Goal: Transaction & Acquisition: Purchase product/service

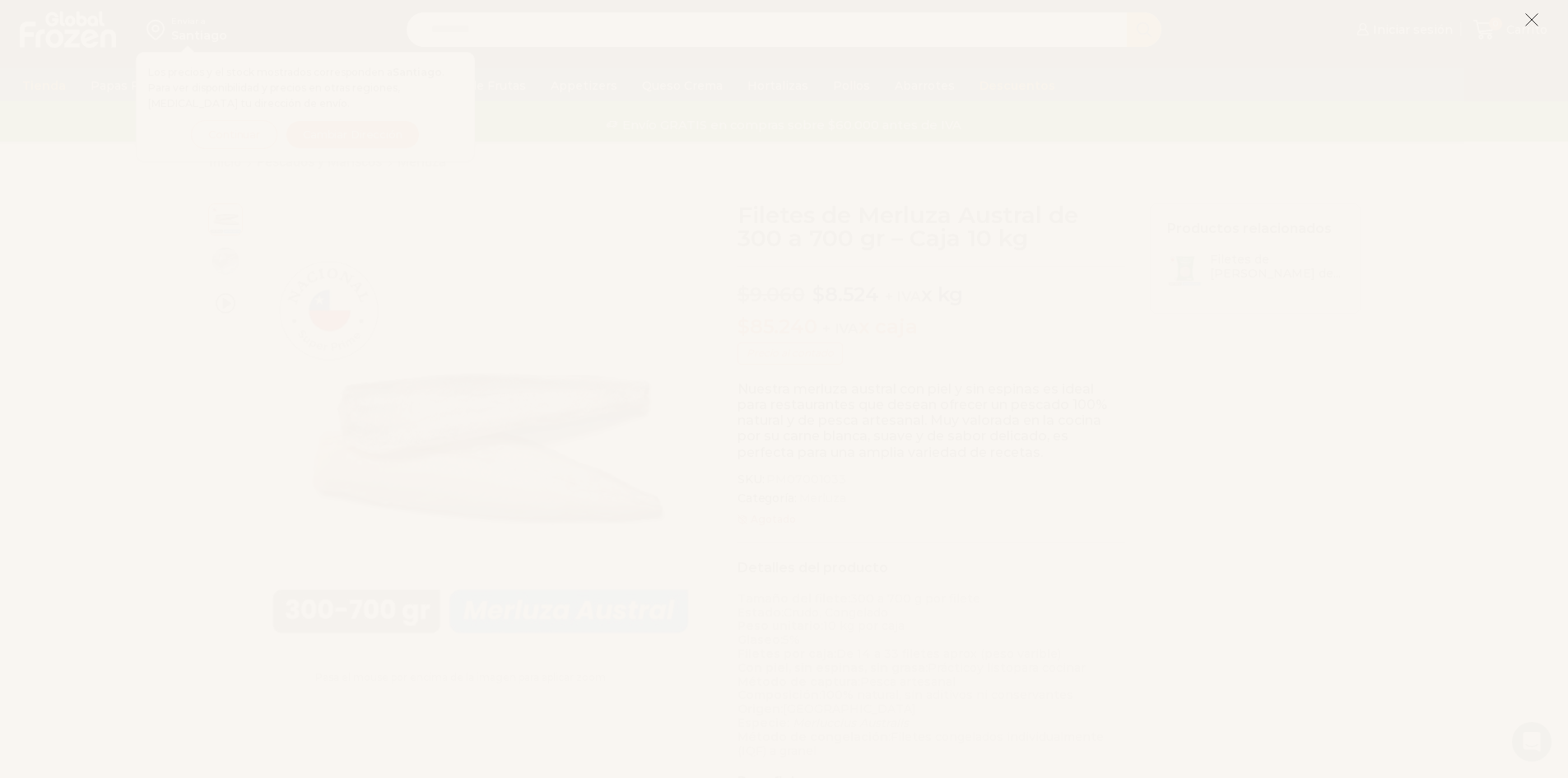
click at [1524, 19] on icon at bounding box center [1531, 19] width 15 height 15
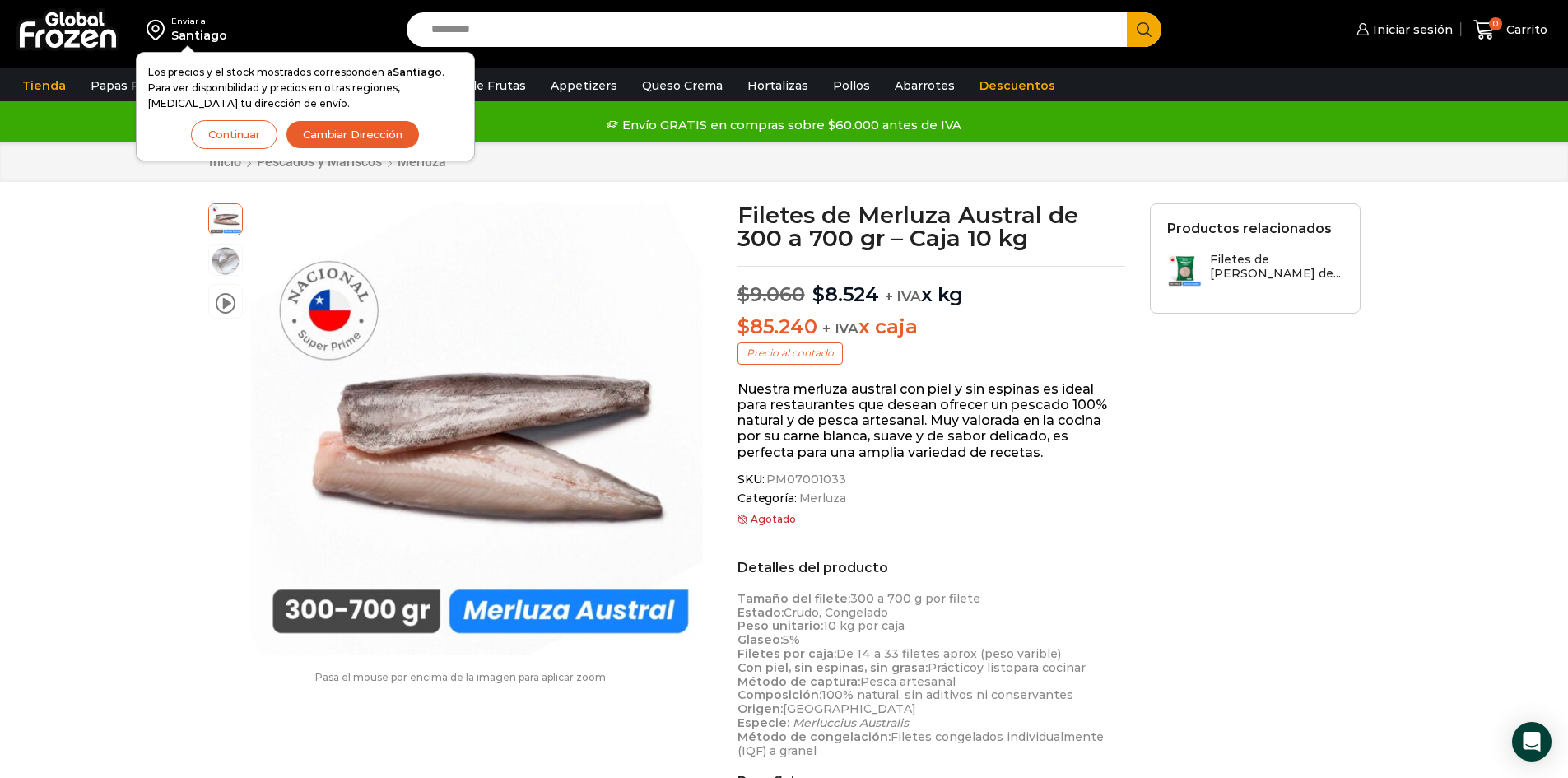
click at [222, 134] on button "Continuar" at bounding box center [233, 134] width 87 height 29
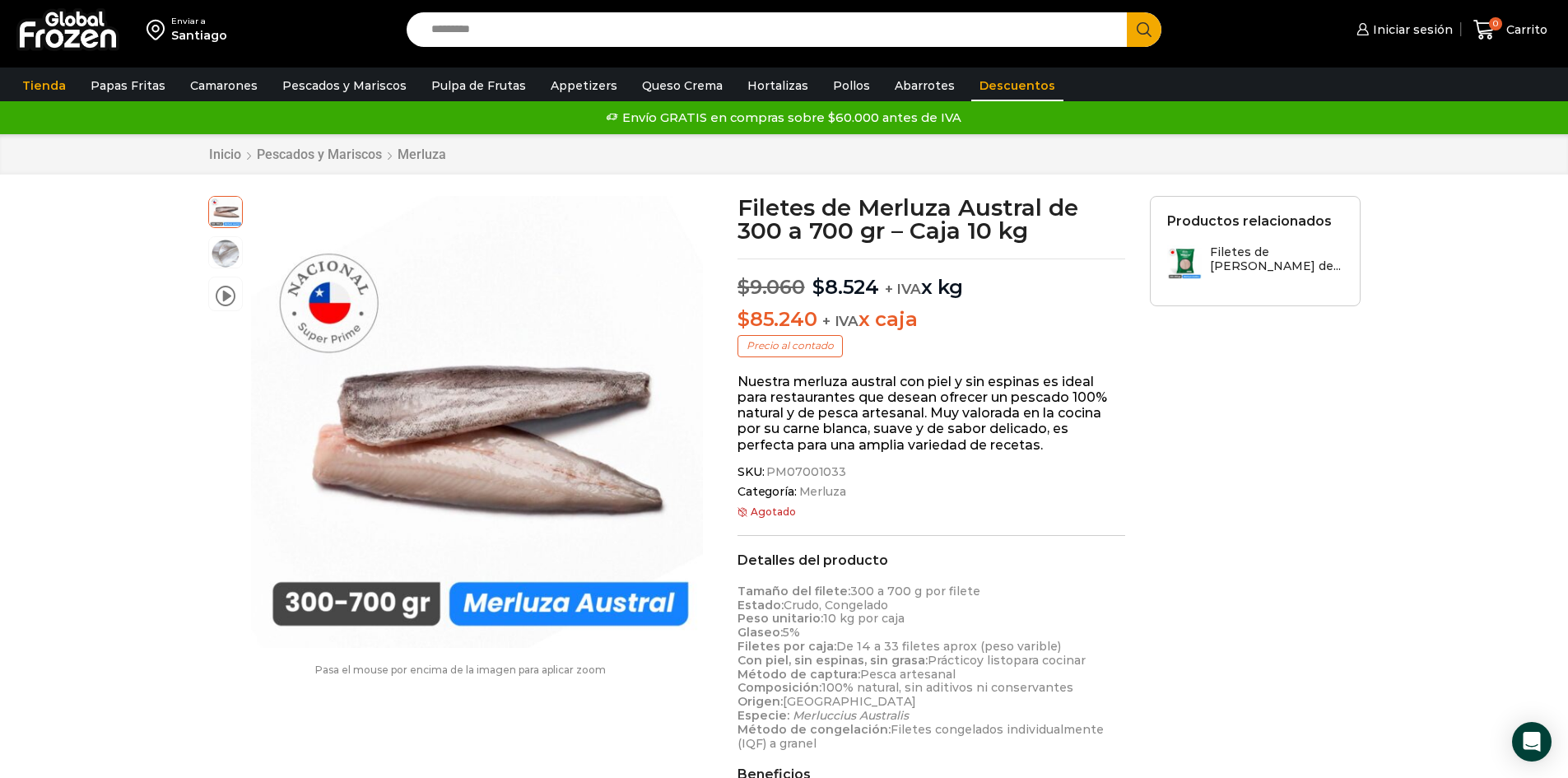
click at [976, 87] on link "Descuentos" at bounding box center [1016, 85] width 92 height 31
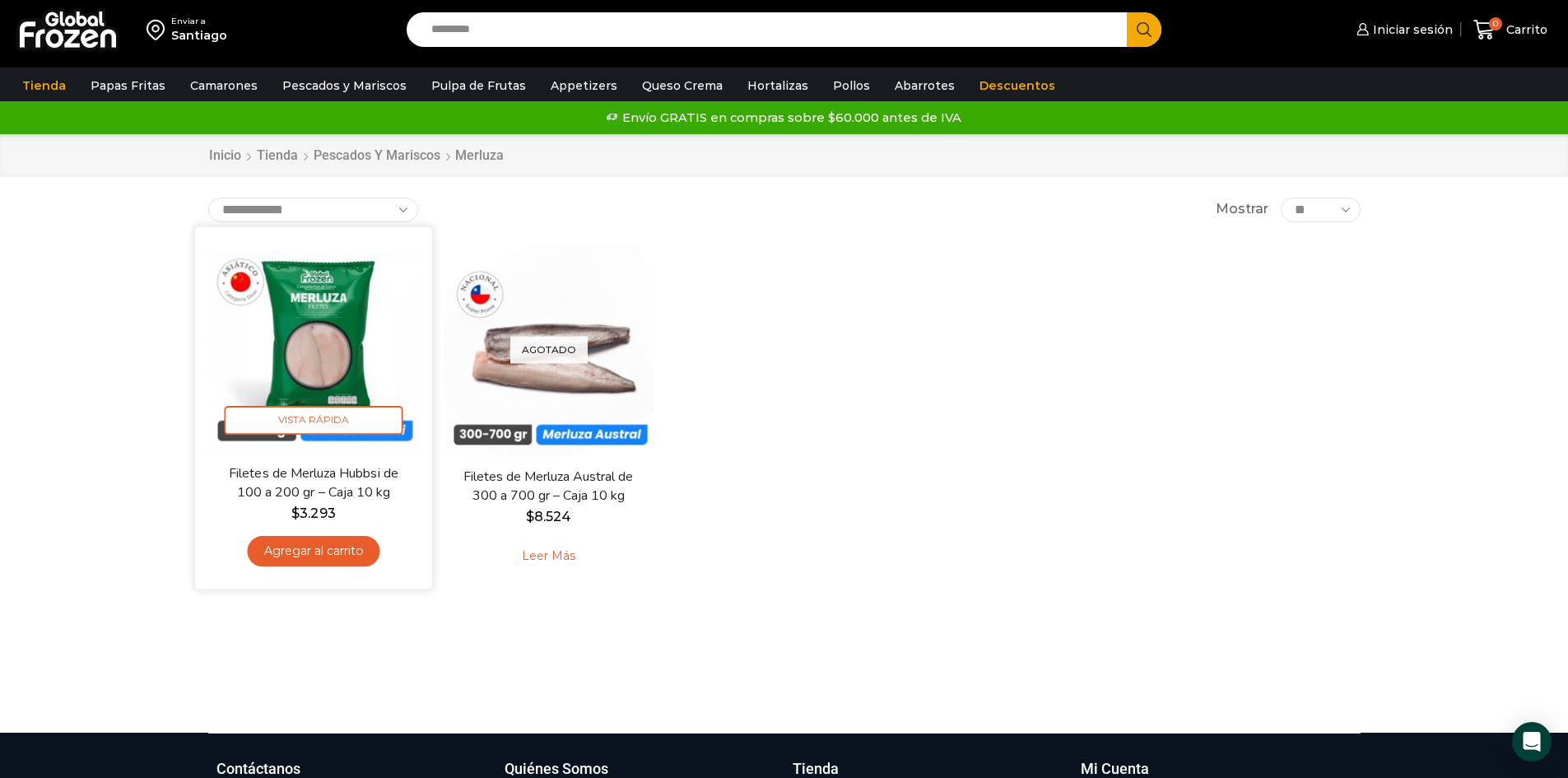
click at [341, 336] on img at bounding box center [313, 344] width 212 height 212
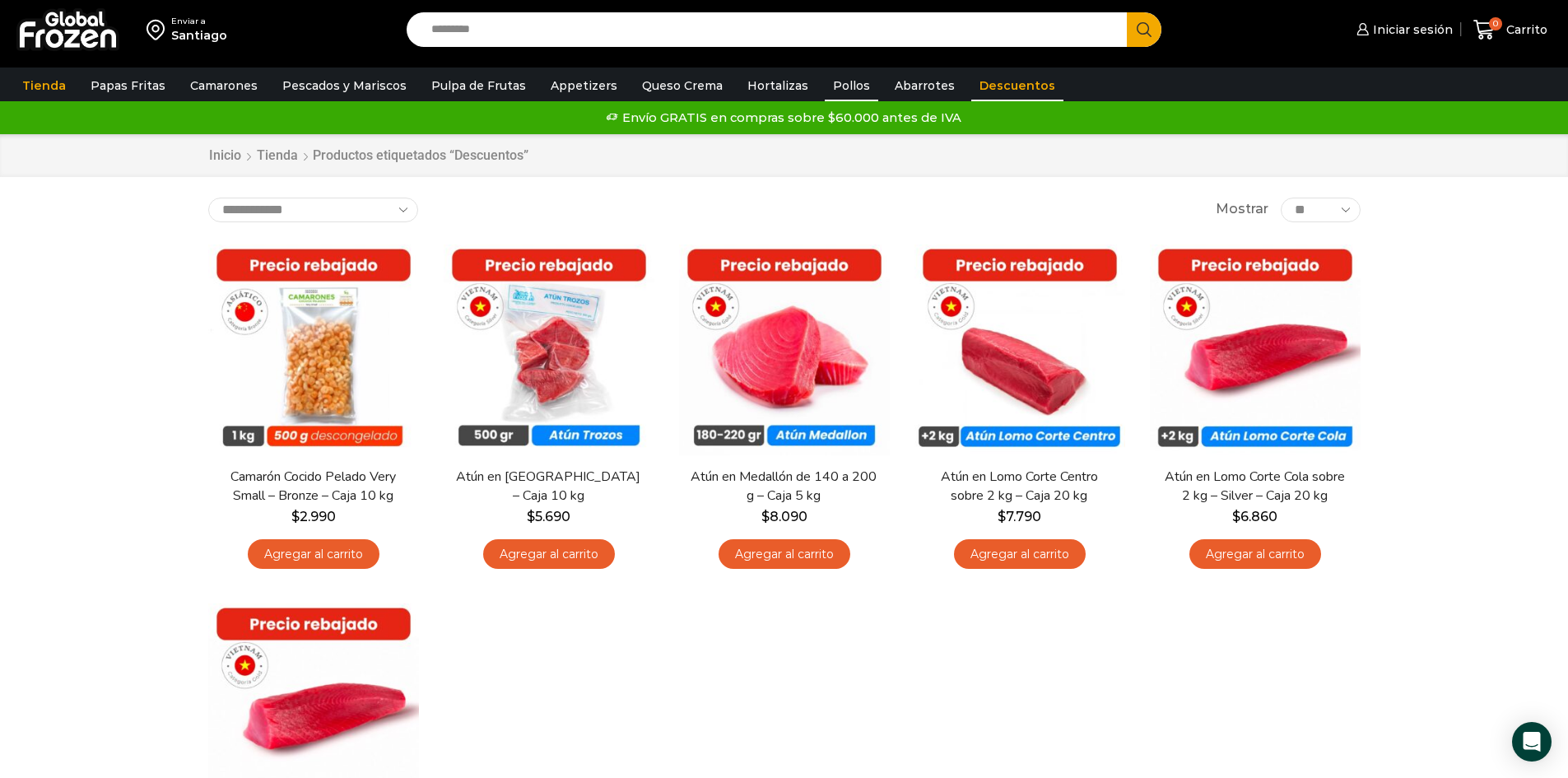
click at [832, 87] on link "Pollos" at bounding box center [852, 85] width 54 height 31
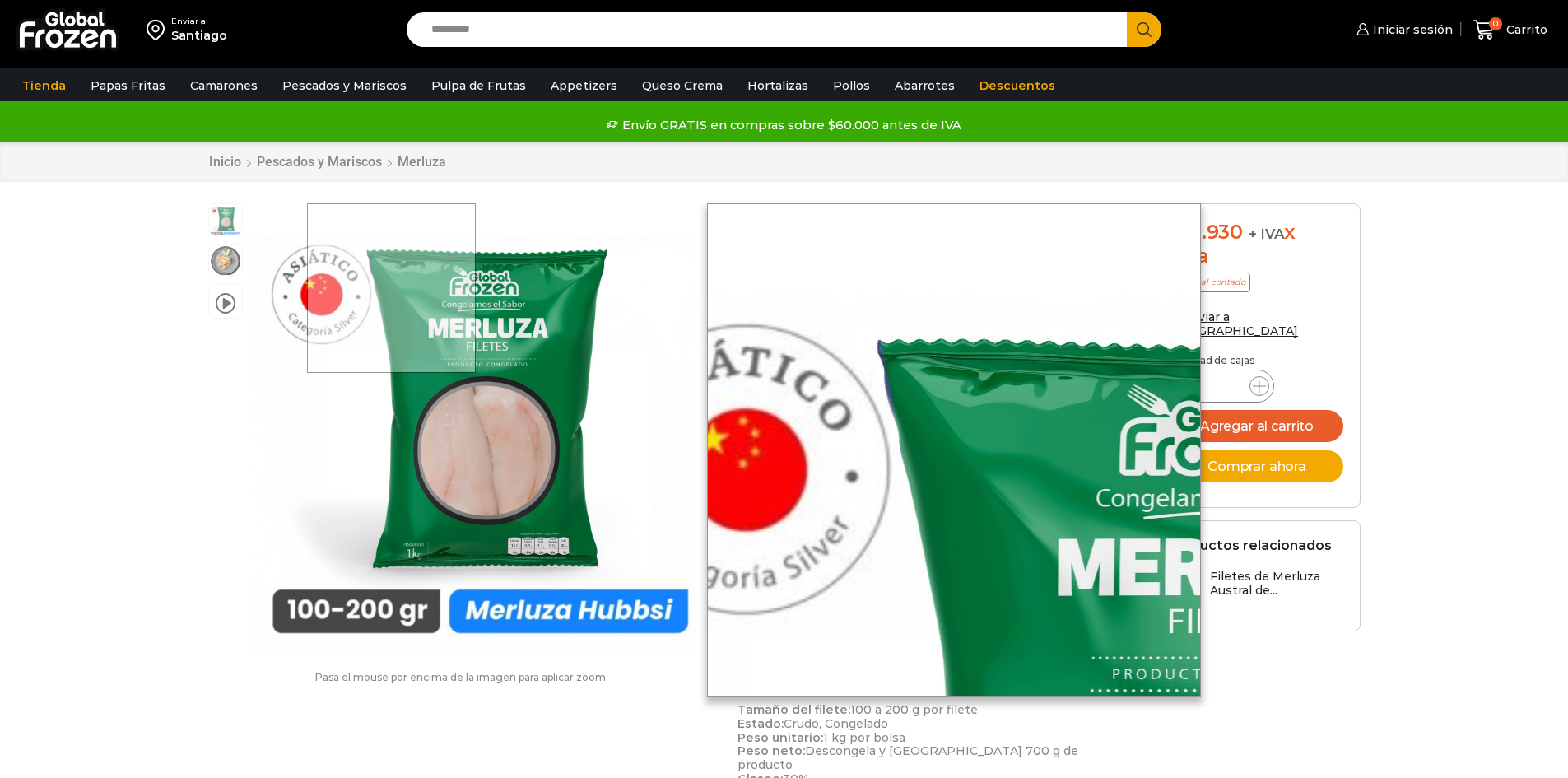
scroll to position [1, 0]
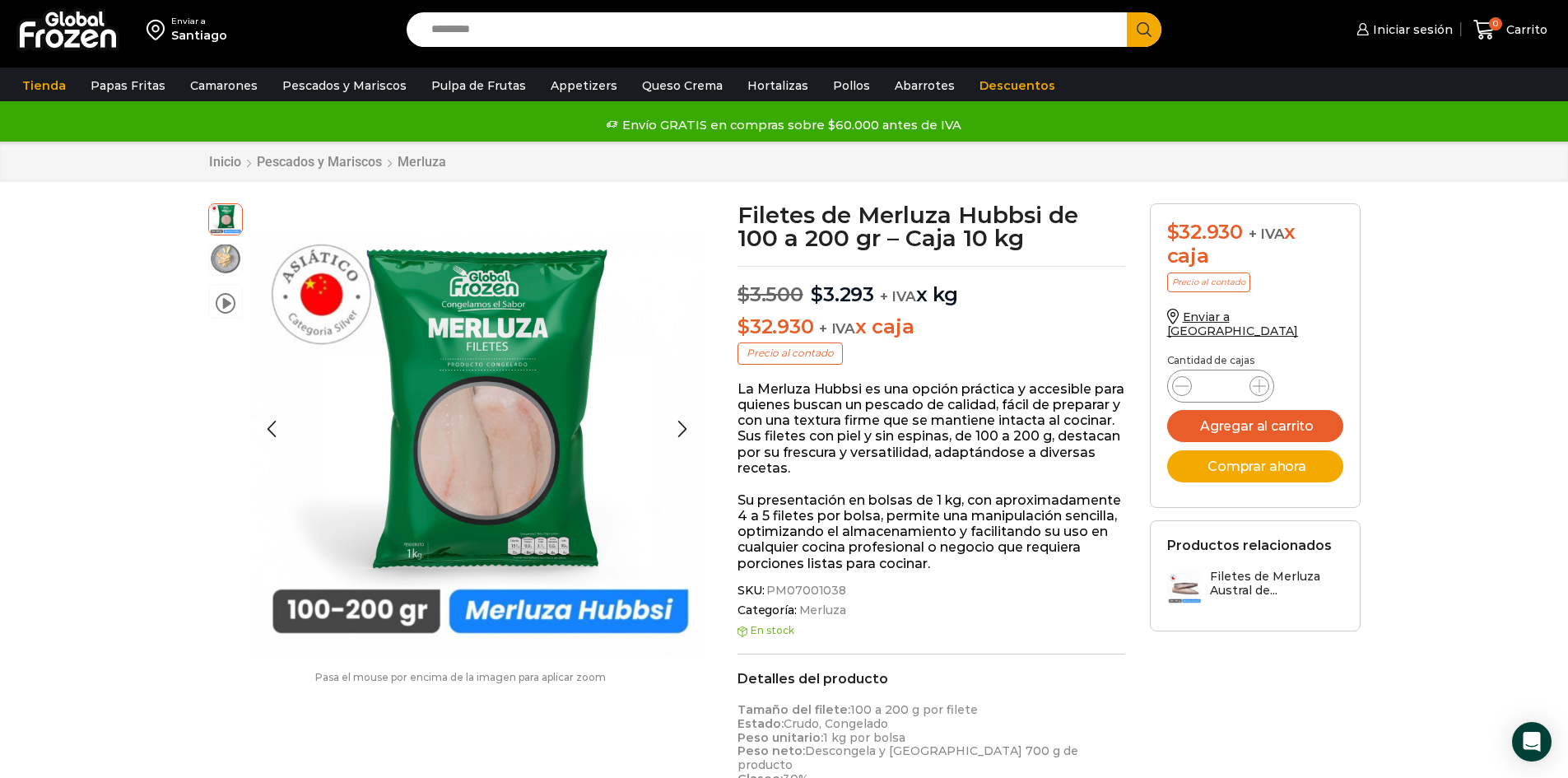
click at [223, 251] on img at bounding box center [225, 258] width 33 height 33
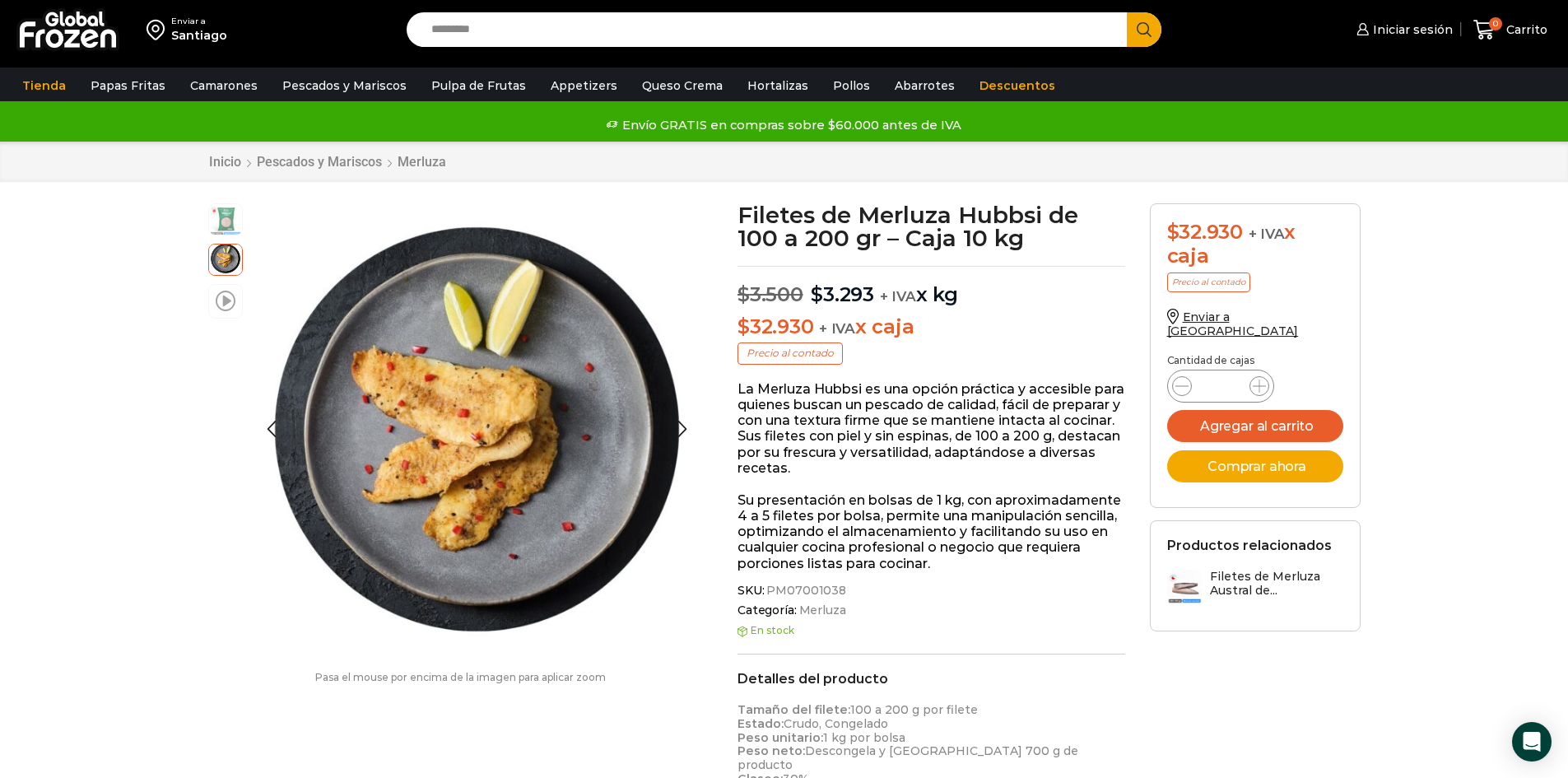
click at [228, 301] on span at bounding box center [225, 300] width 20 height 22
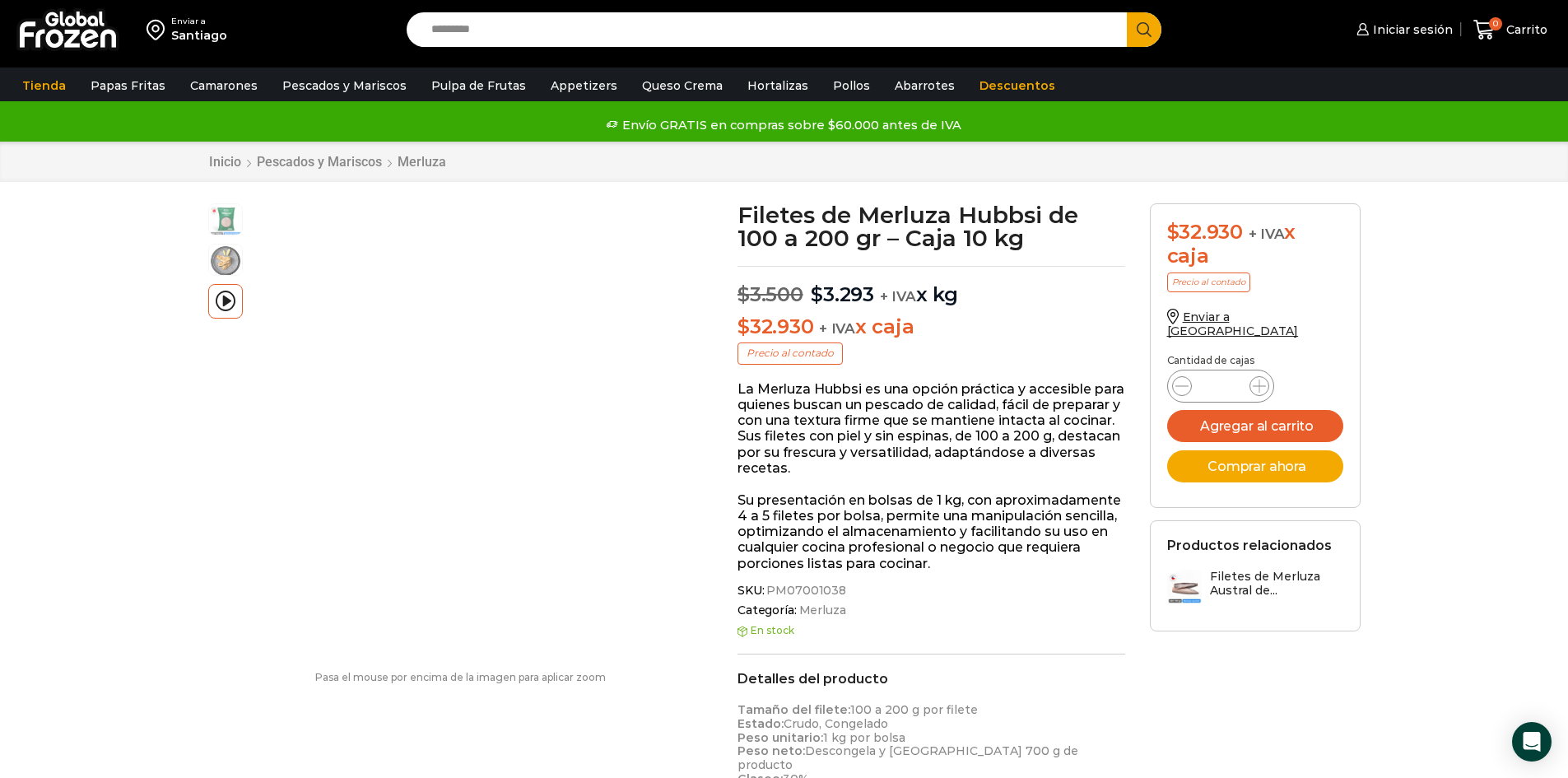
click at [926, 510] on p "Su presentación en bolsas de 1 kg, con aproximadamente 4 a 5 filetes por bolsa,…" at bounding box center [931, 531] width 388 height 79
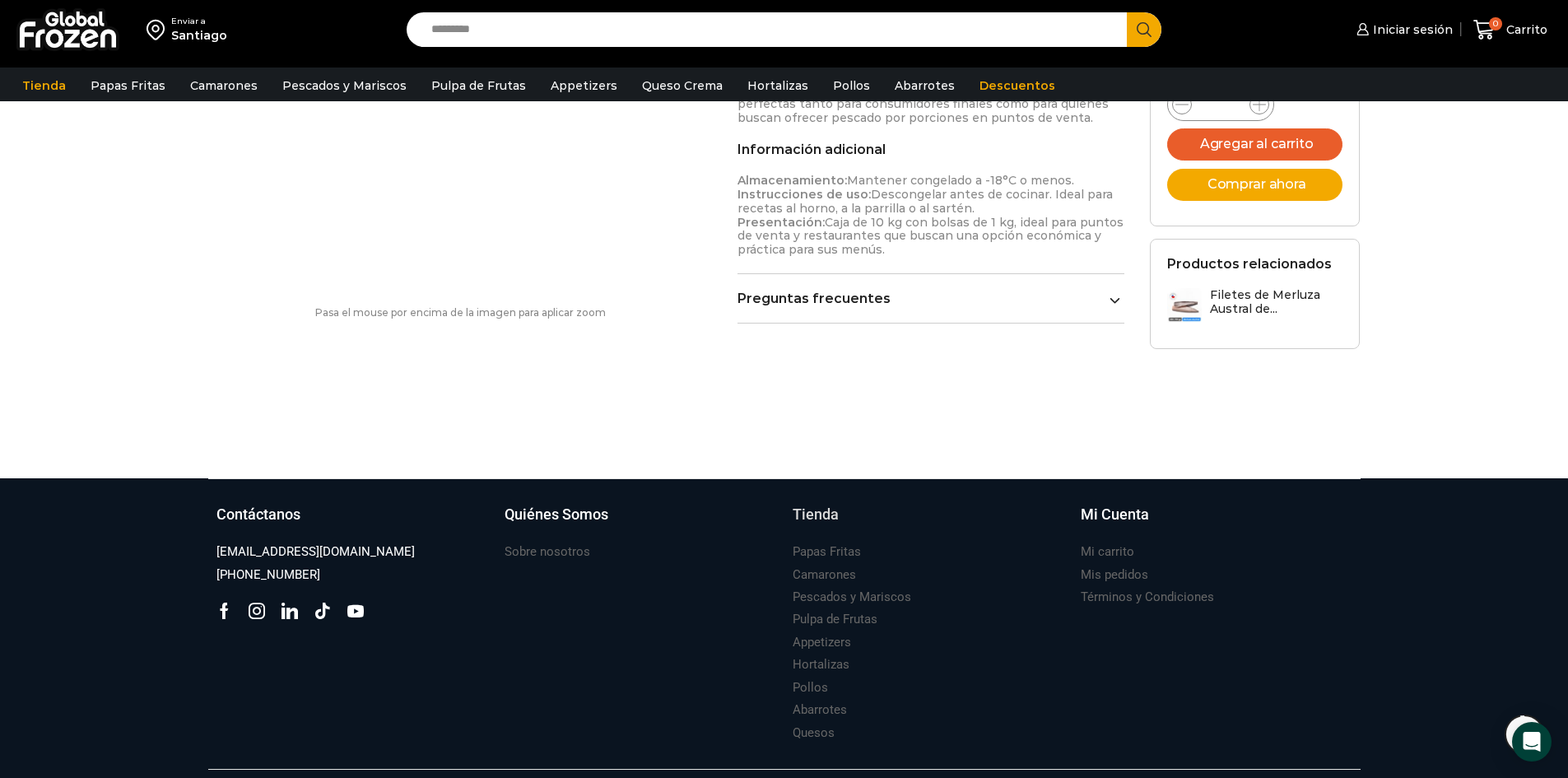
scroll to position [988, 0]
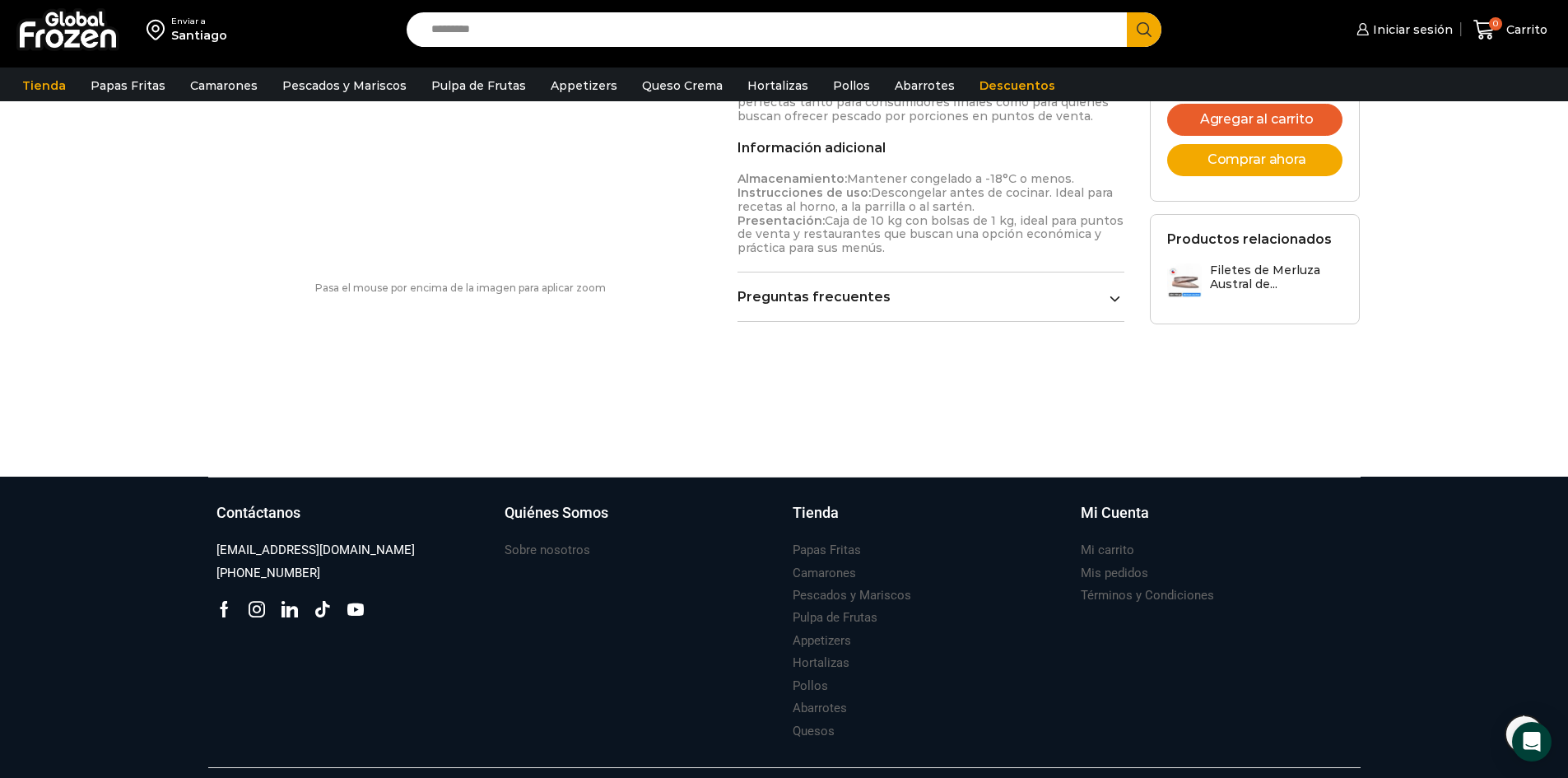
click at [1109, 293] on icon at bounding box center [1114, 298] width 11 height 11
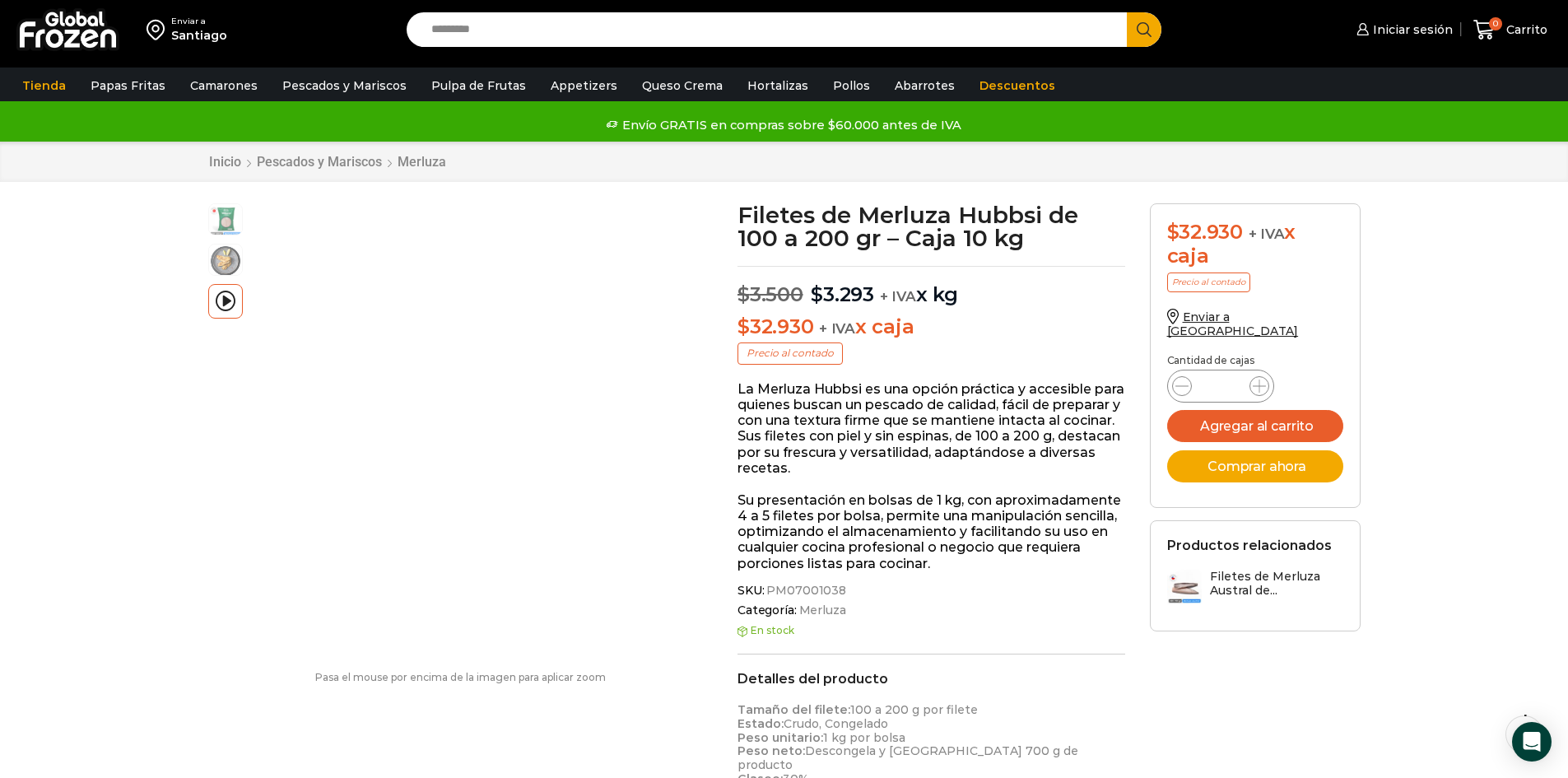
scroll to position [0, 0]
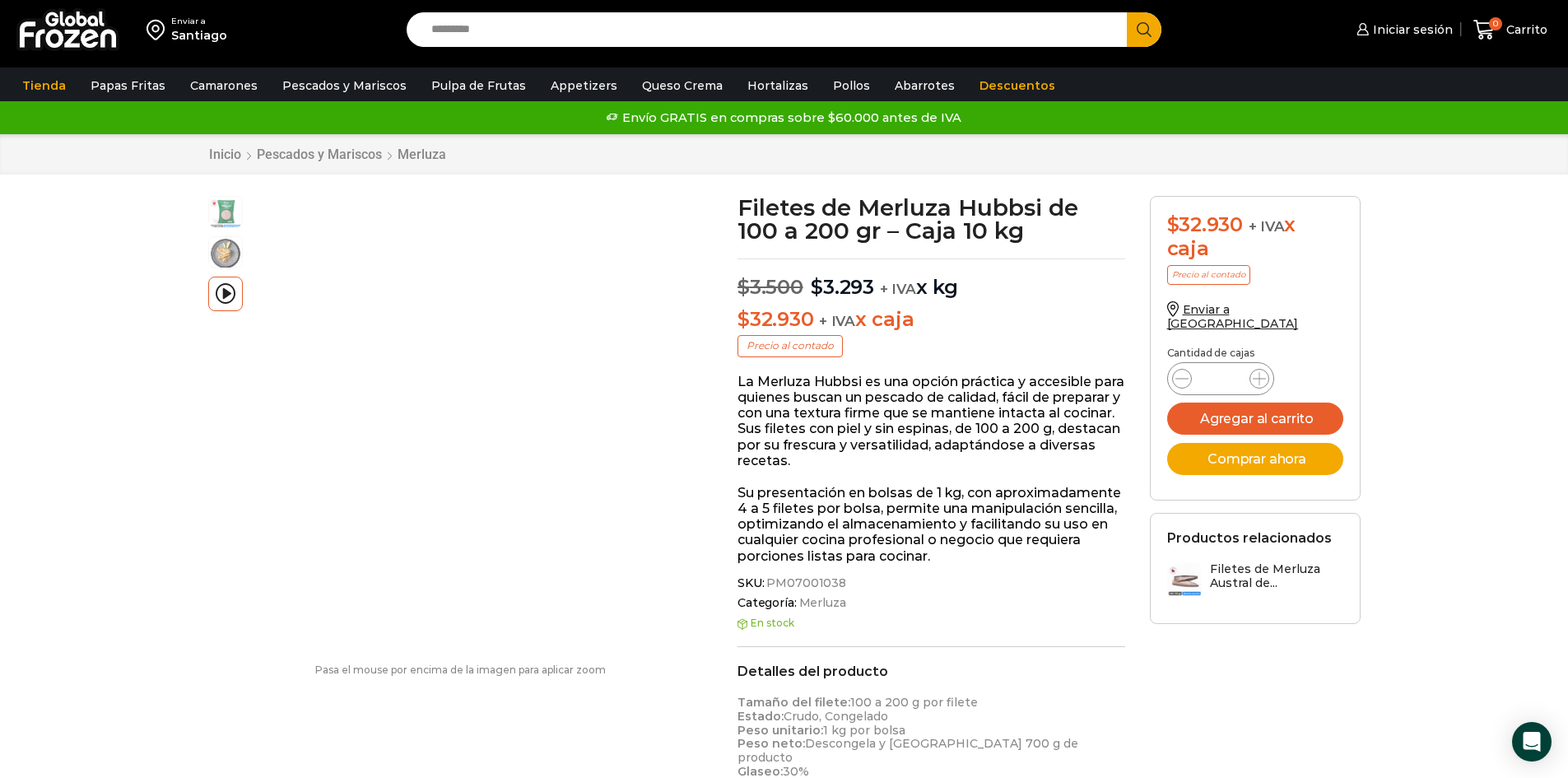
click at [99, 34] on img at bounding box center [67, 29] width 103 height 43
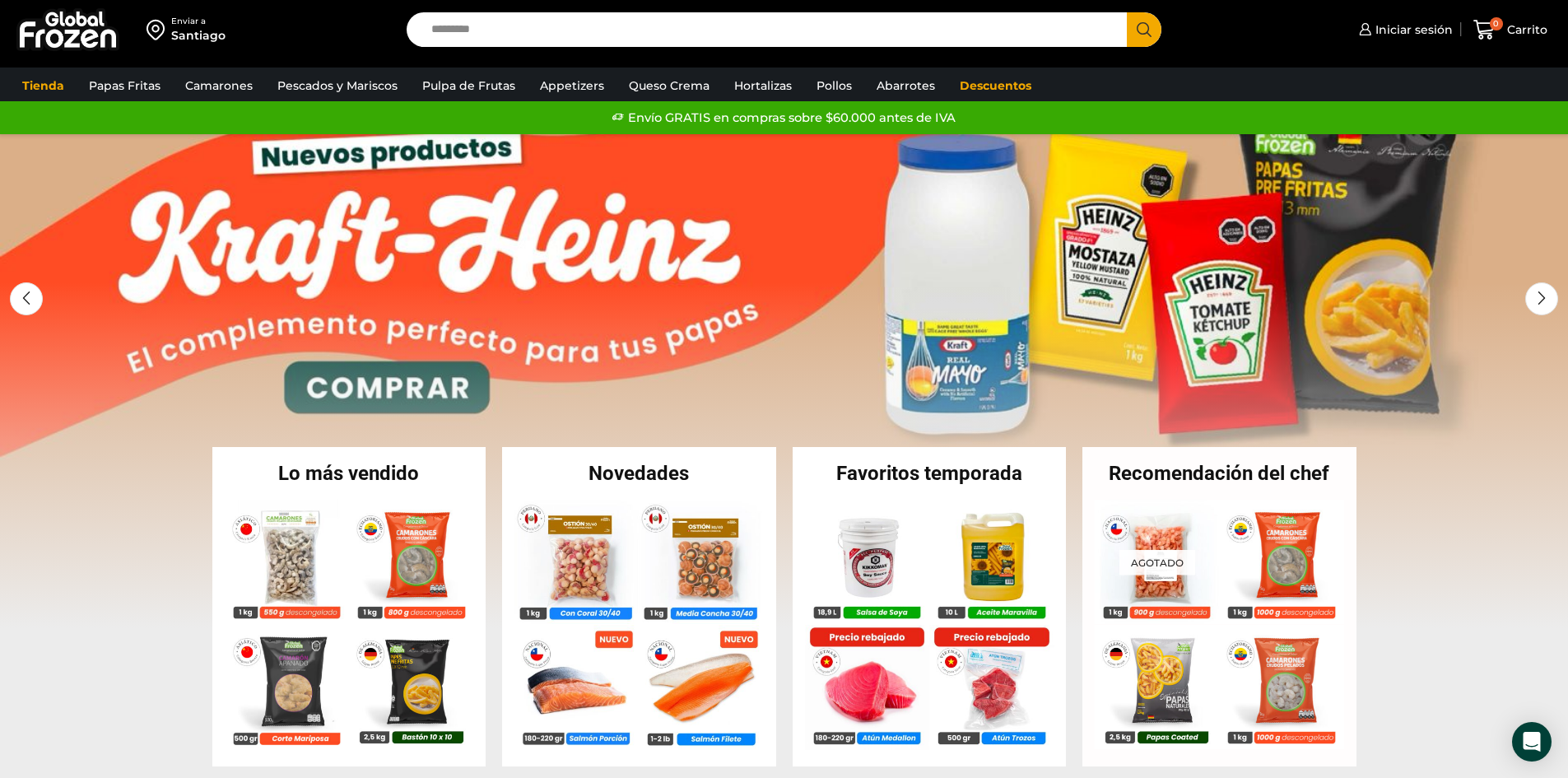
click at [451, 384] on link "1 / 2" at bounding box center [784, 380] width 1568 height 494
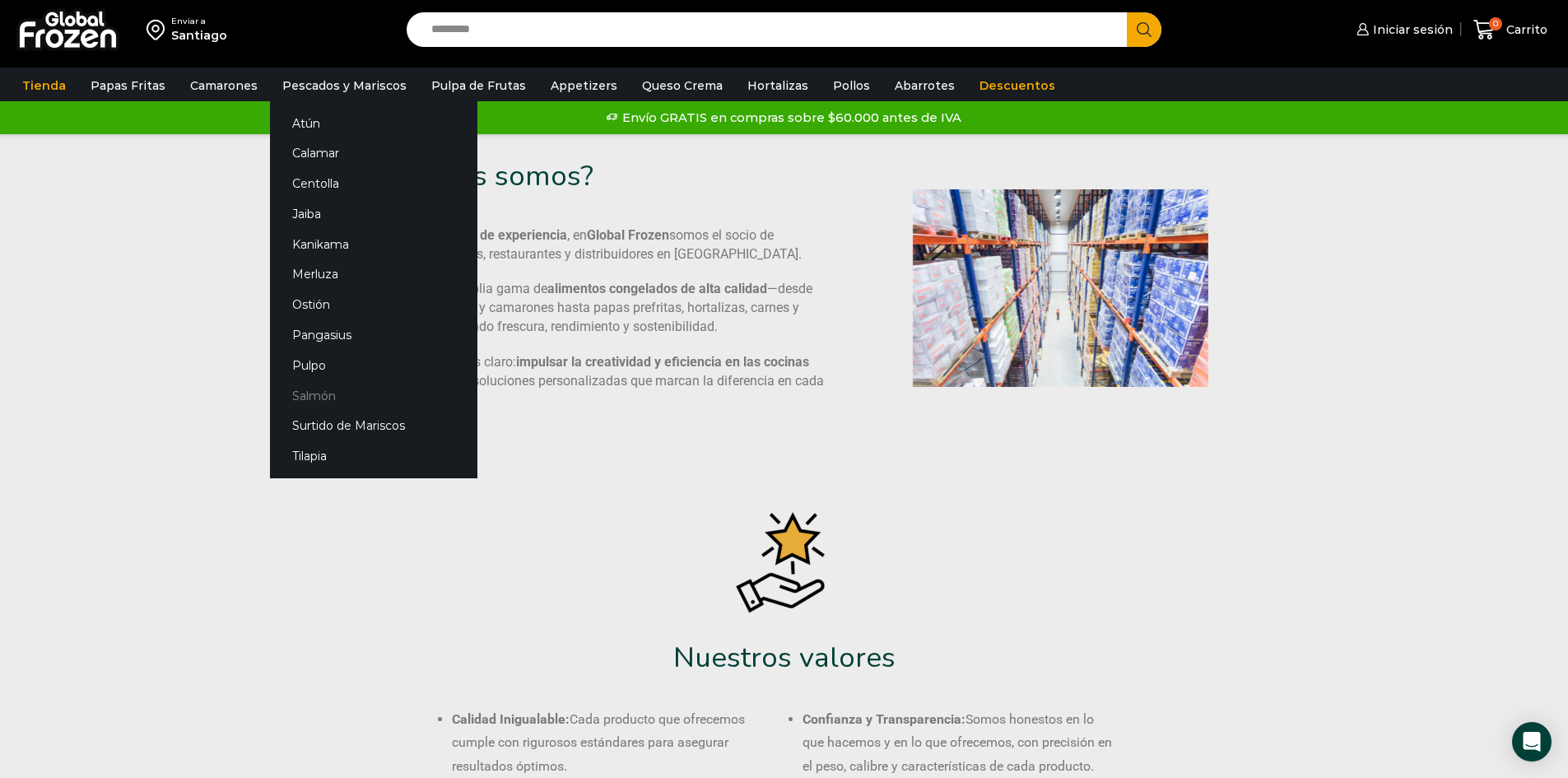
click at [326, 393] on link "Salmón" at bounding box center [374, 395] width 207 height 31
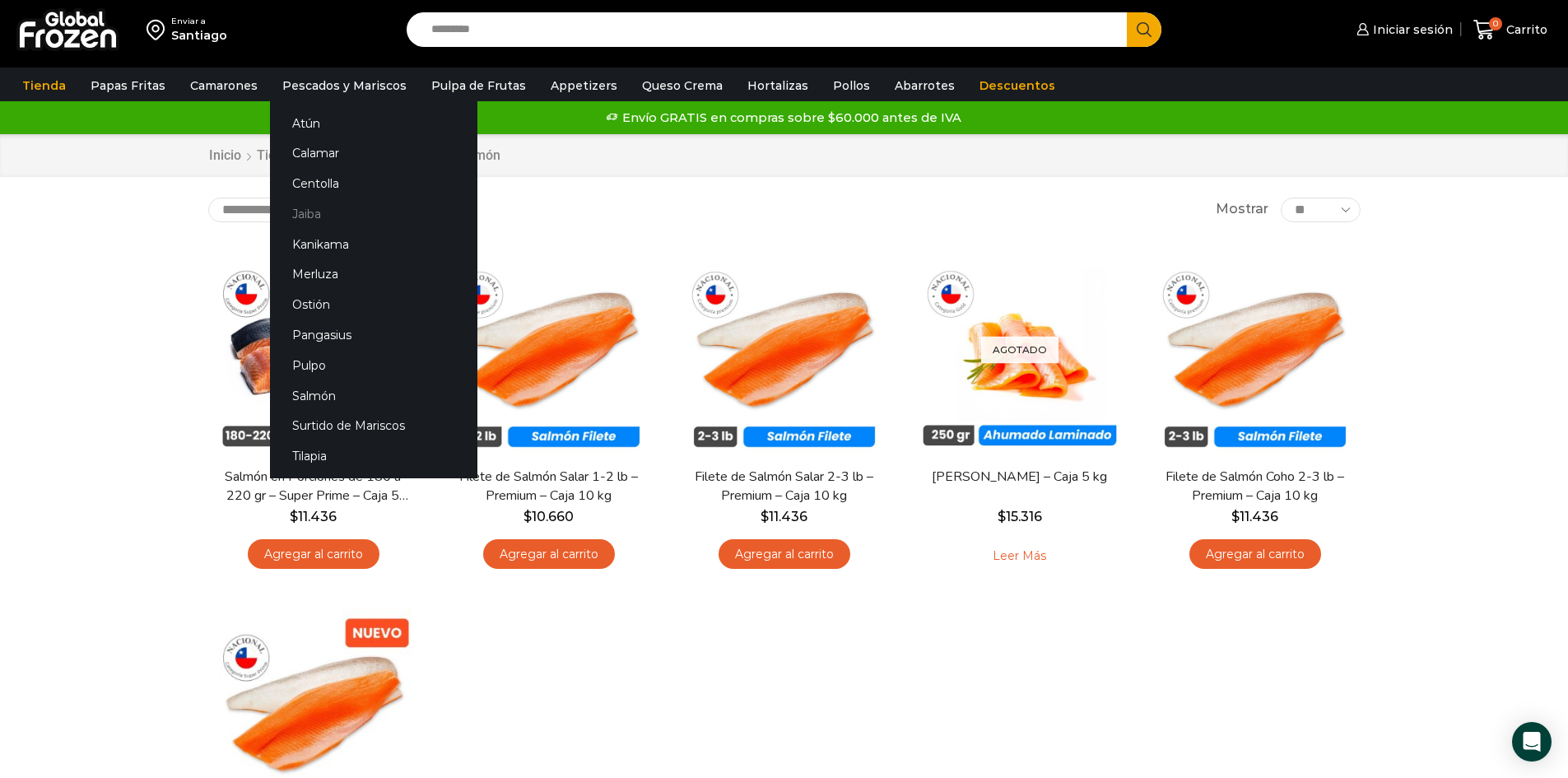
click at [310, 216] on link "Jaiba" at bounding box center [374, 213] width 207 height 31
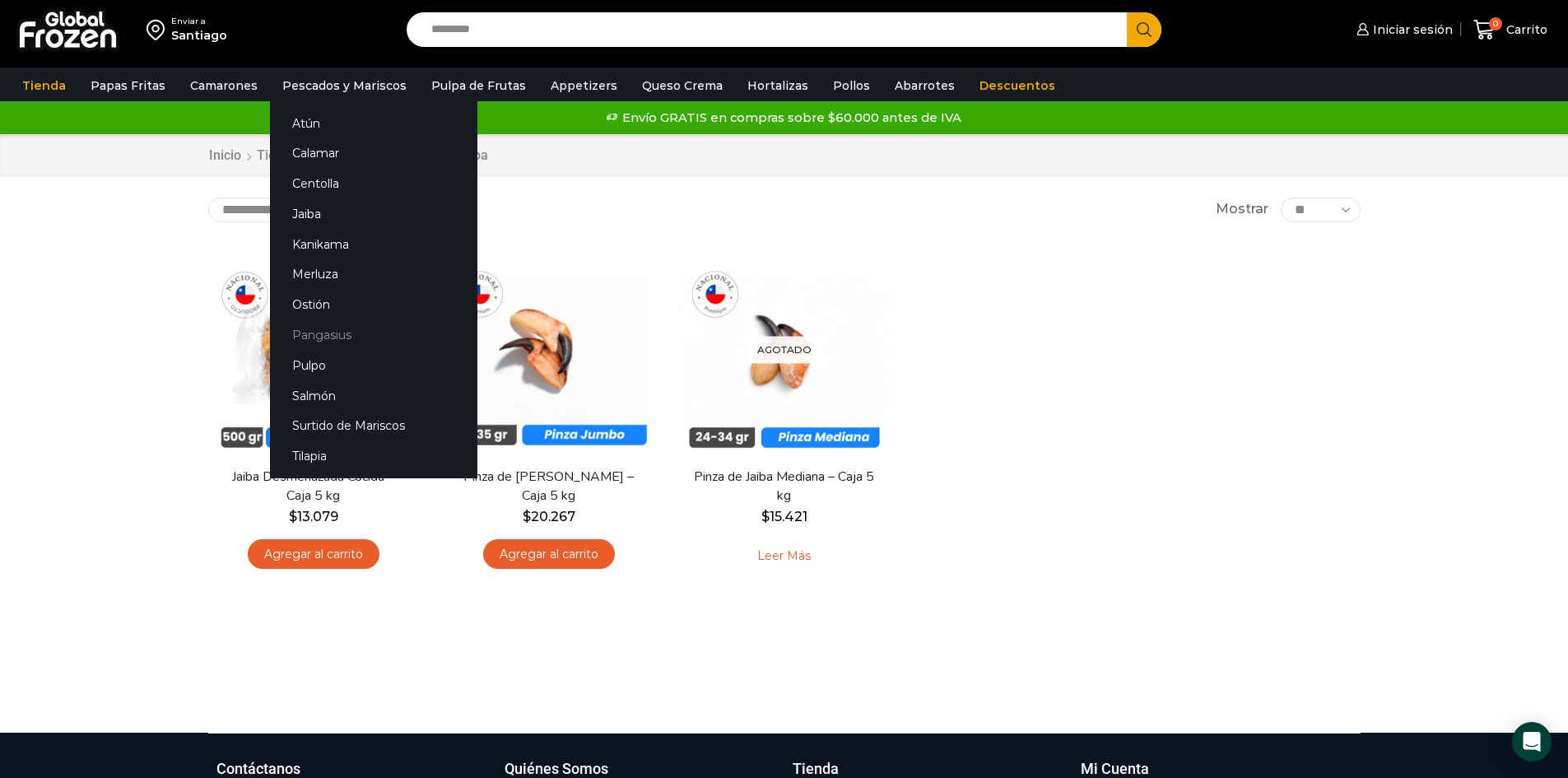
click at [317, 337] on link "Pangasius" at bounding box center [374, 335] width 207 height 31
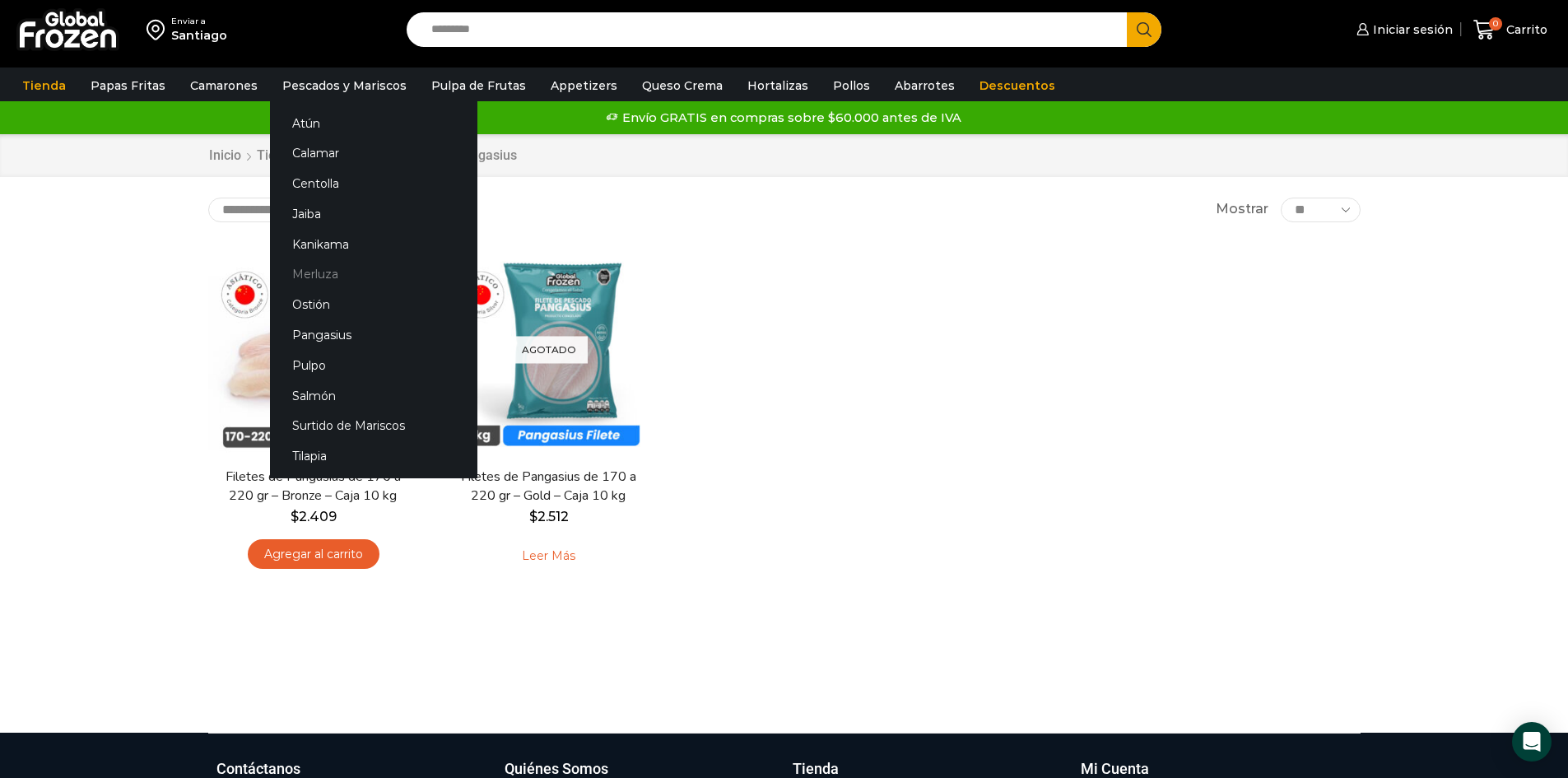
click at [324, 264] on link "Merluza" at bounding box center [374, 274] width 207 height 31
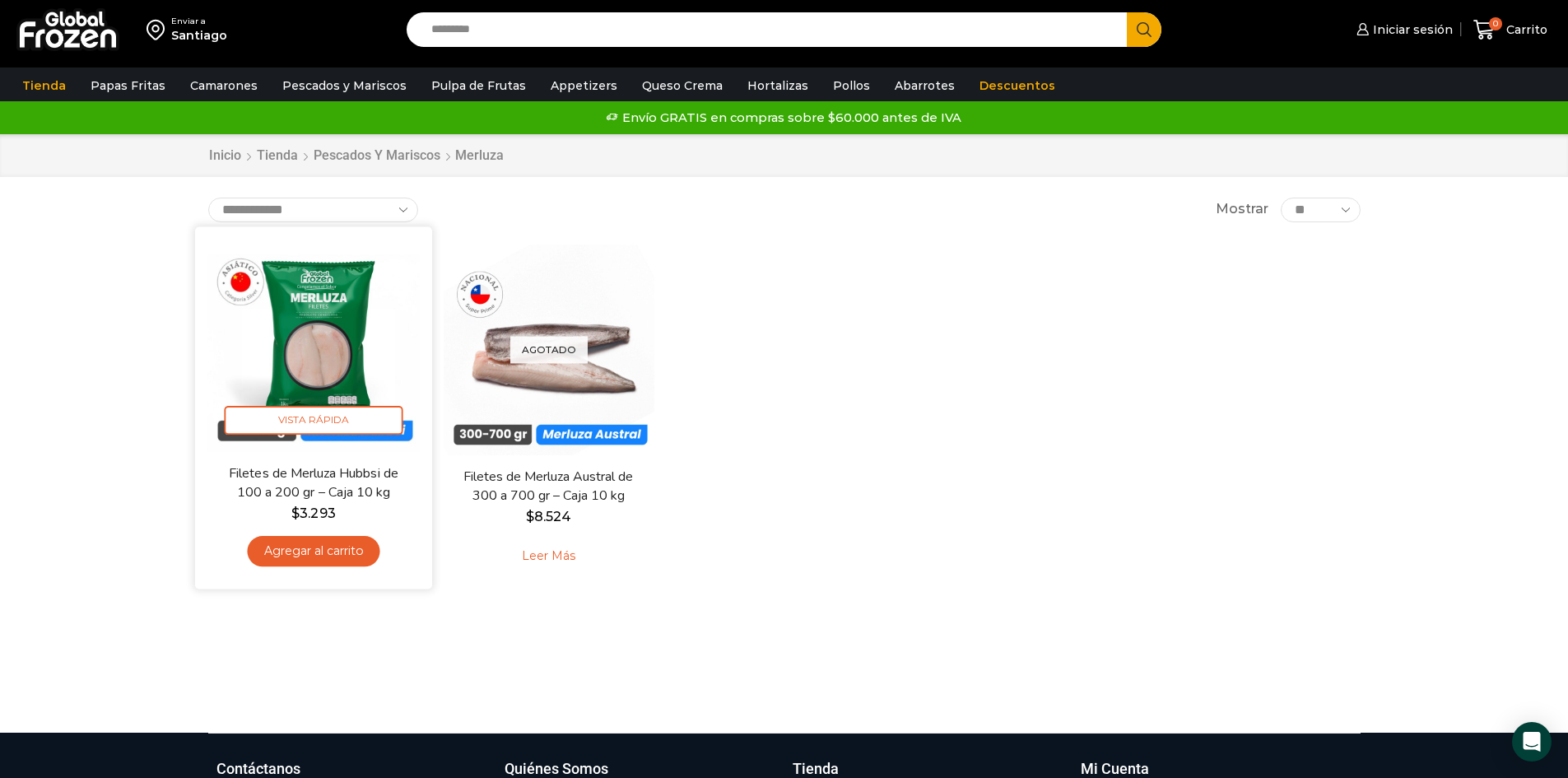
click at [367, 369] on img at bounding box center [313, 344] width 212 height 212
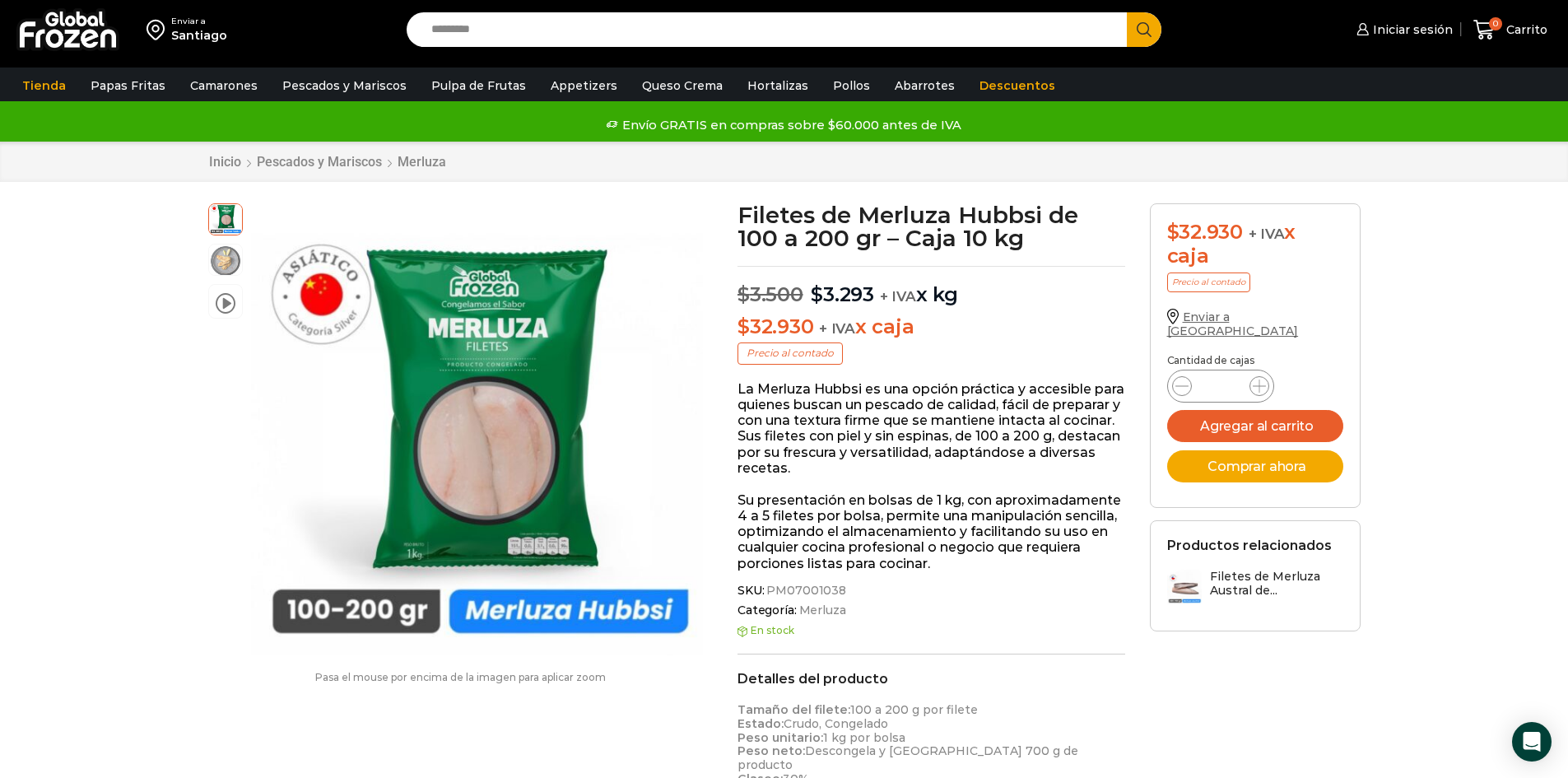
click at [1219, 316] on span "Enviar a [GEOGRAPHIC_DATA]" at bounding box center [1233, 323] width 132 height 29
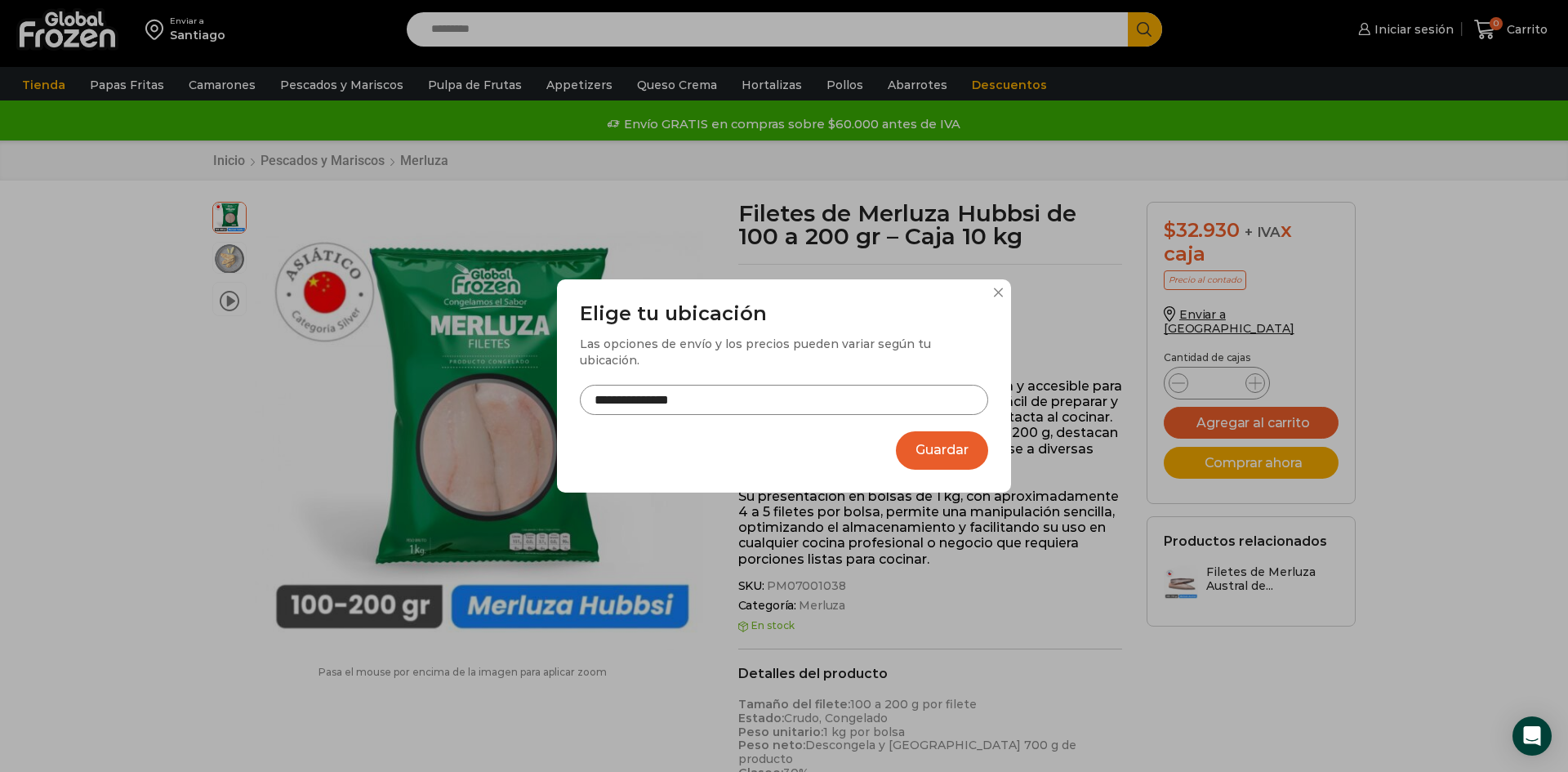
click at [885, 394] on input "**********" at bounding box center [784, 400] width 408 height 31
click at [943, 443] on button "Guardar" at bounding box center [941, 450] width 92 height 39
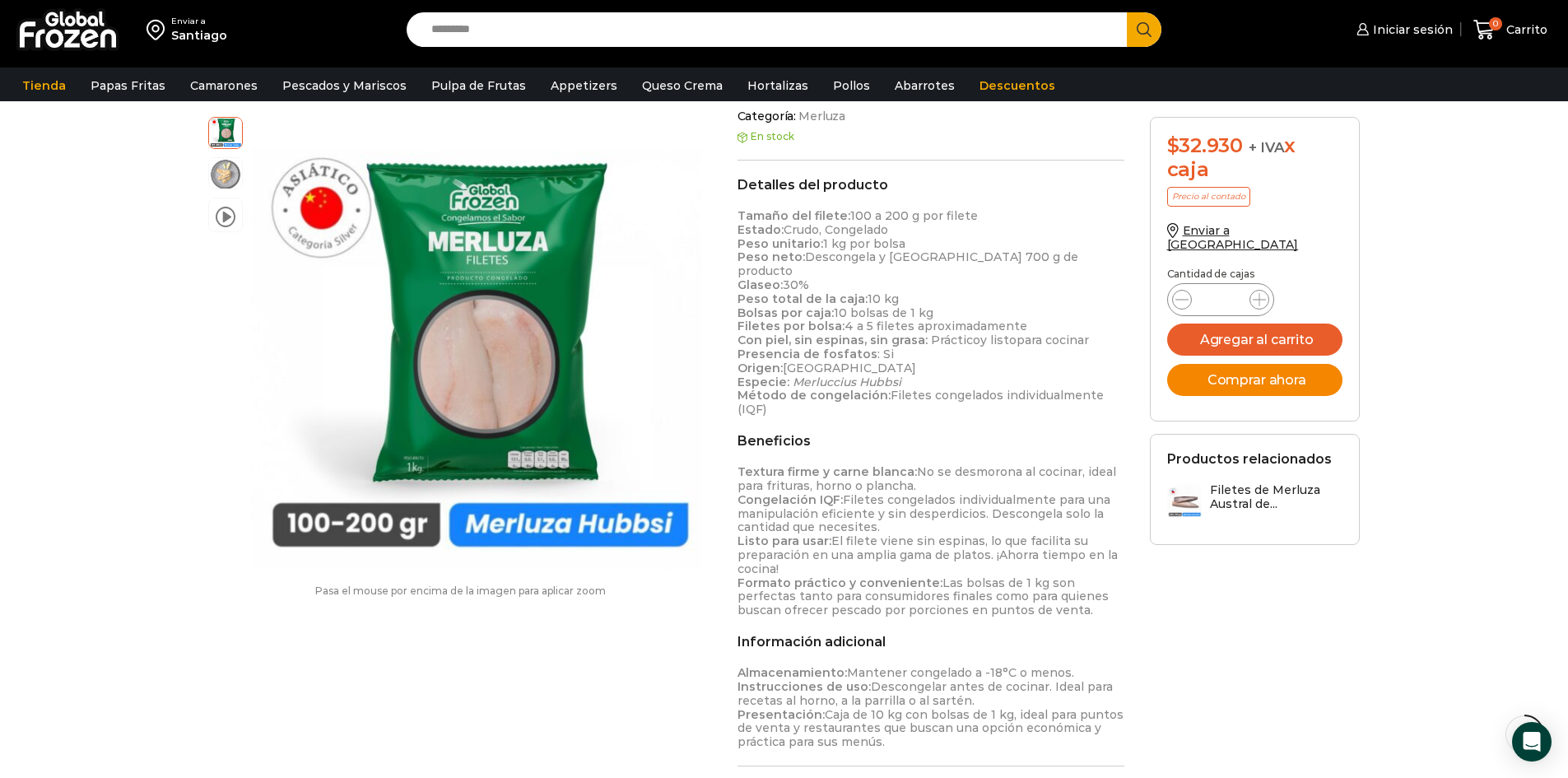
scroll to position [549, 0]
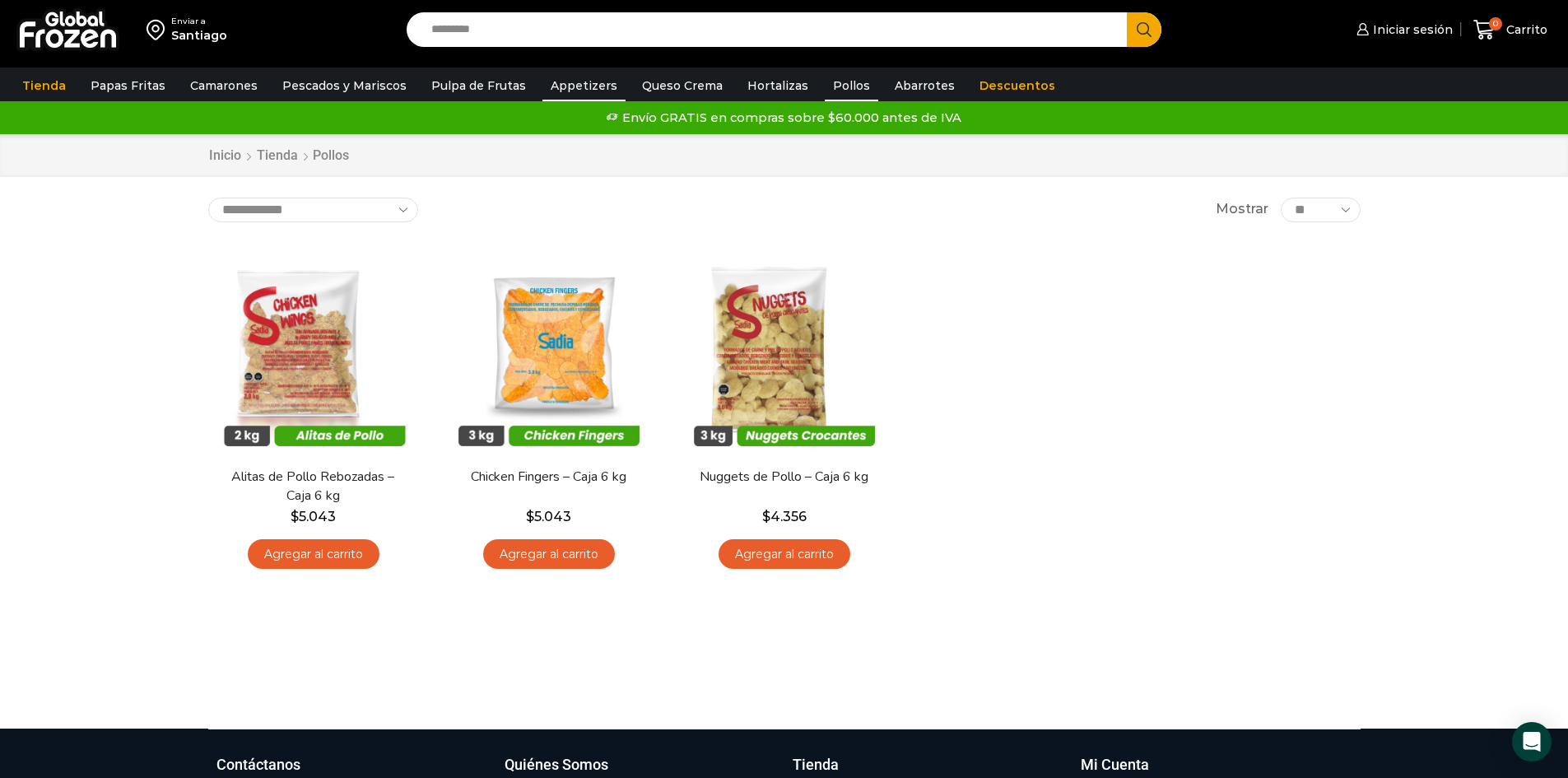
click at [581, 87] on link "Appetizers" at bounding box center [584, 85] width 83 height 31
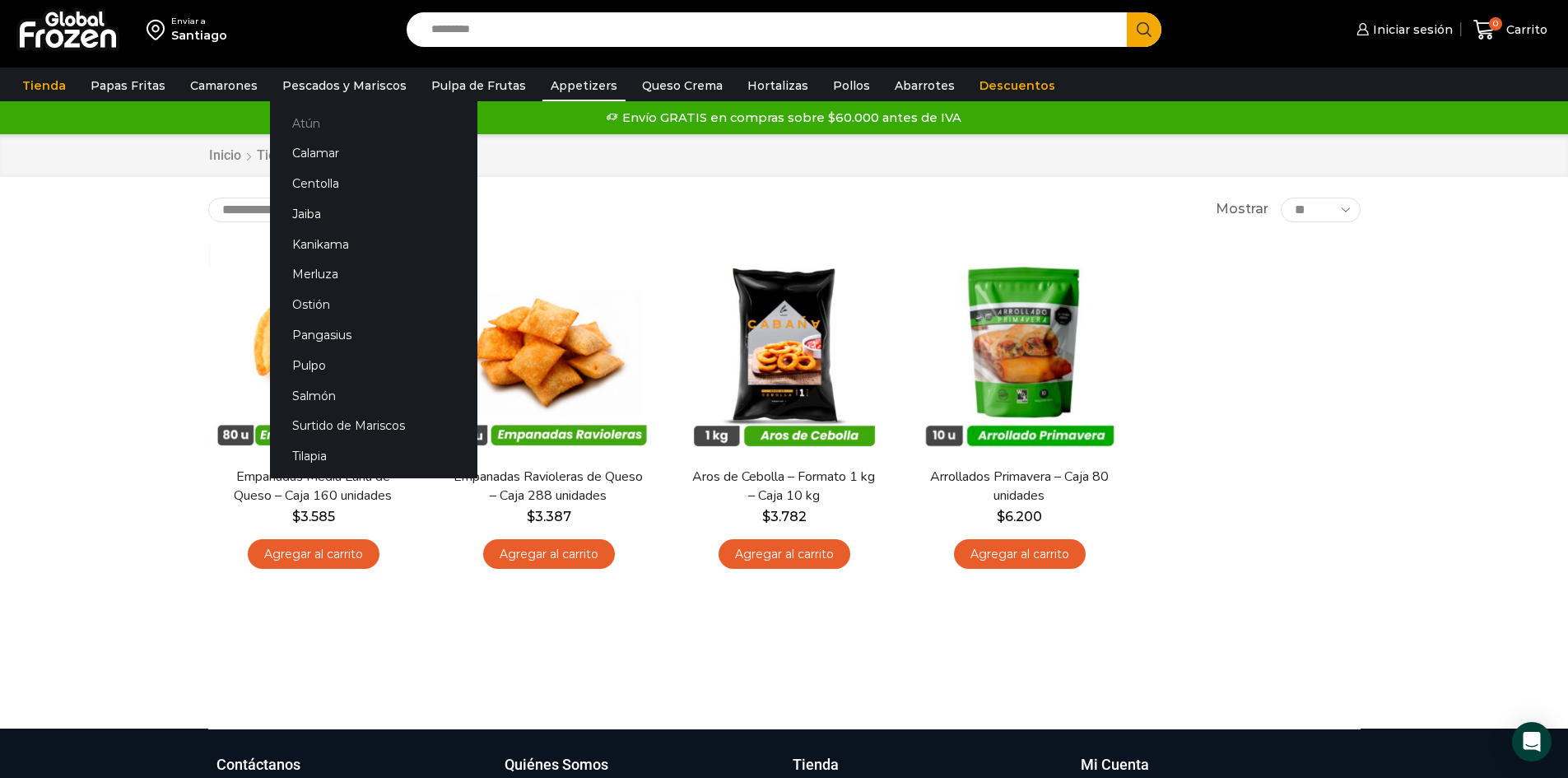
click at [309, 118] on link "Atún" at bounding box center [374, 123] width 207 height 31
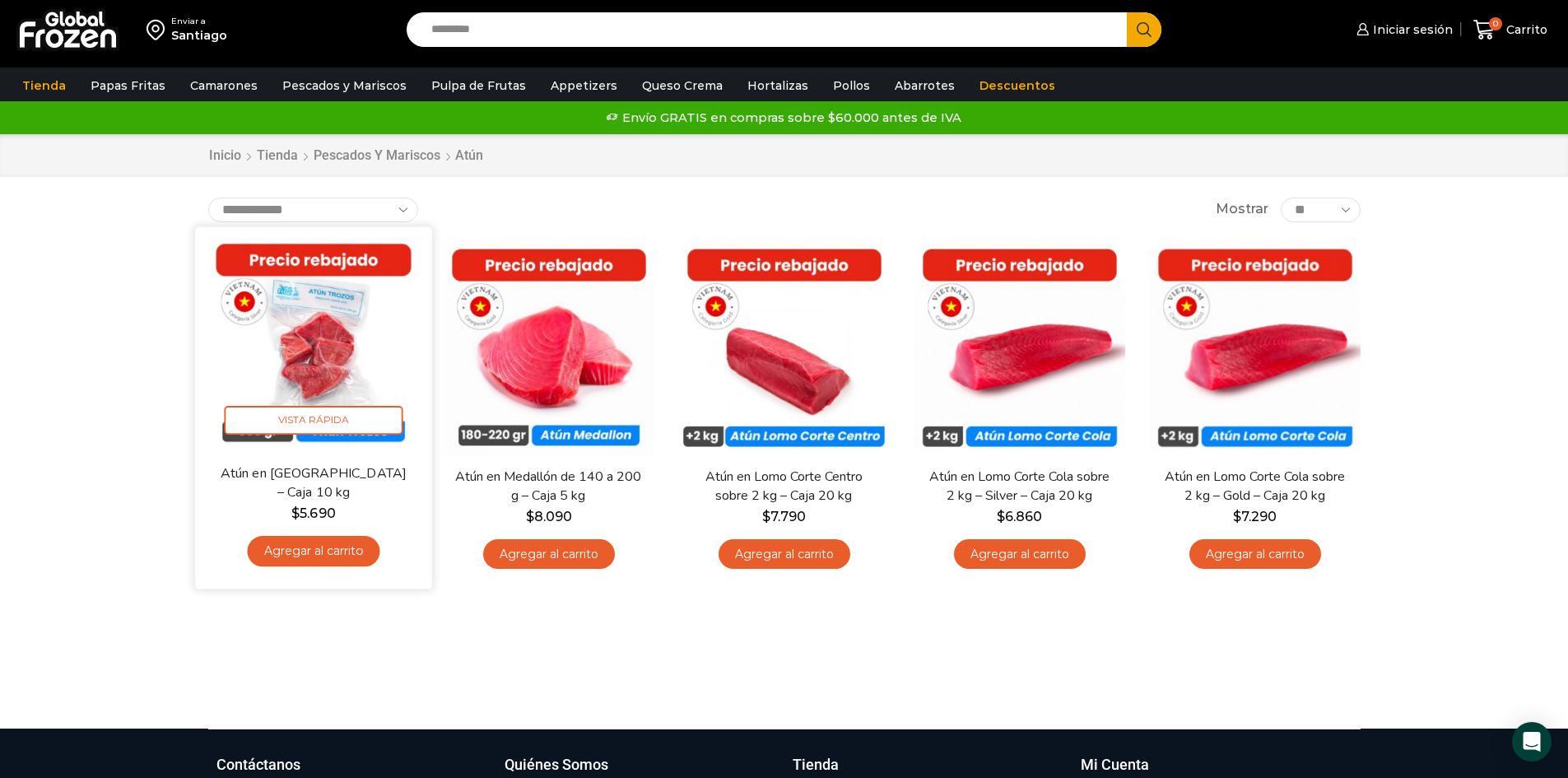
click at [345, 362] on img at bounding box center [313, 344] width 212 height 212
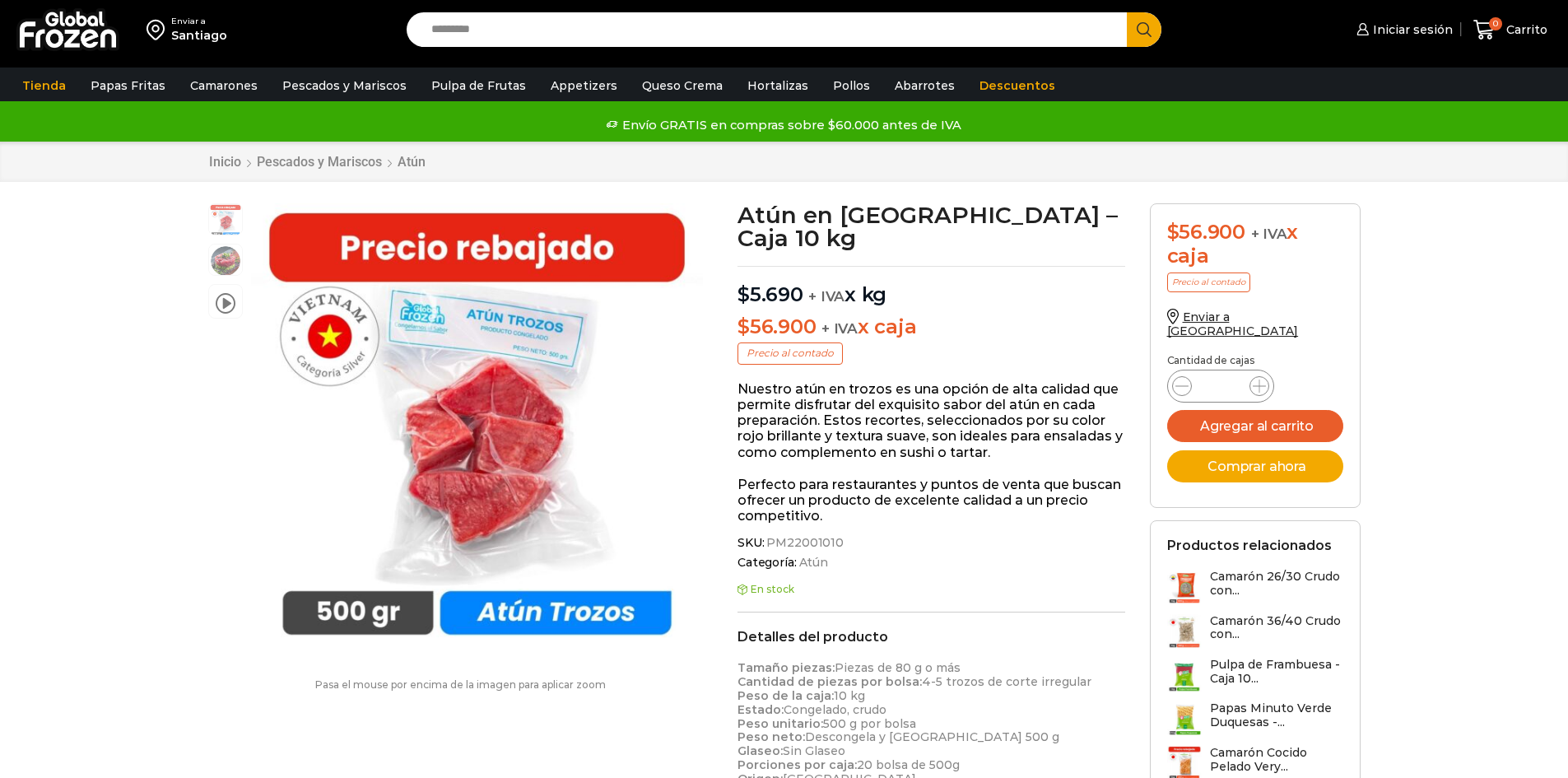
scroll to position [1, 0]
drag, startPoint x: 933, startPoint y: 302, endPoint x: 712, endPoint y: 302, distance: 221.0
click at [907, 348] on div "Atún en Trozos – Caja 10 kg $ 5.690 + IVA x kg $ 56.900 + IVA x caja Precio al …" at bounding box center [931, 709] width 412 height 1012
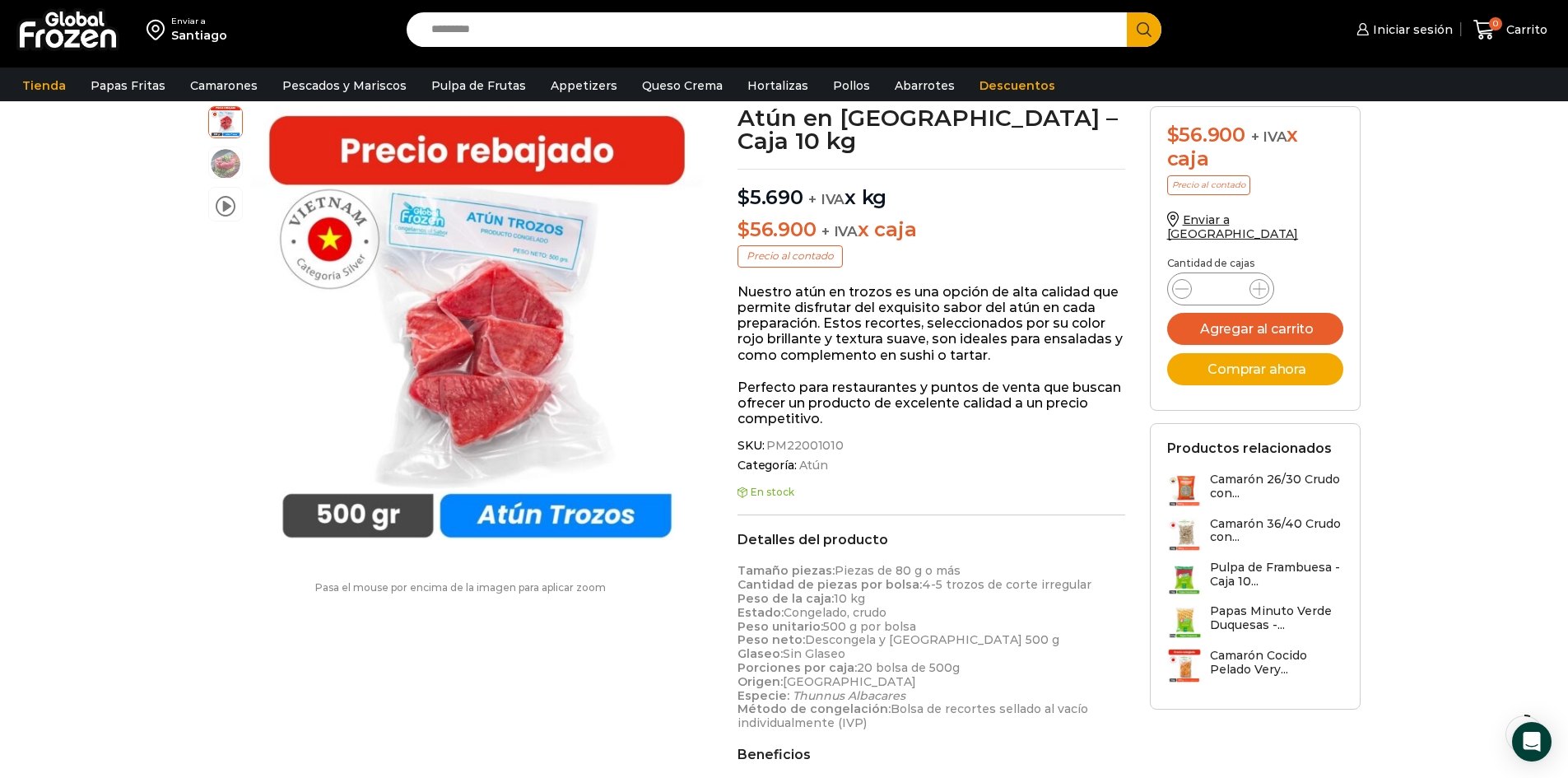
scroll to position [83, 0]
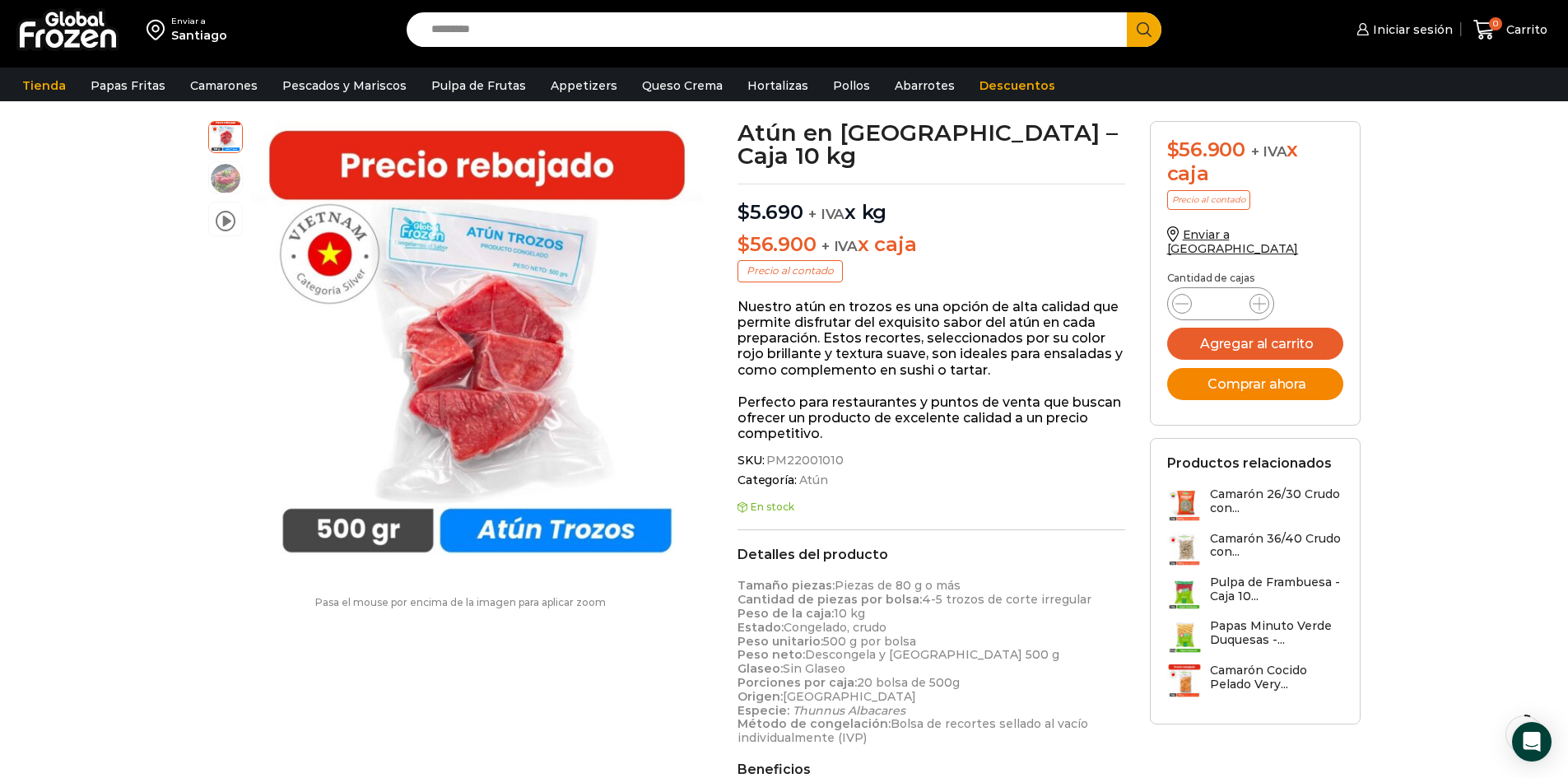
click at [1236, 374] on button "Comprar ahora" at bounding box center [1255, 384] width 177 height 32
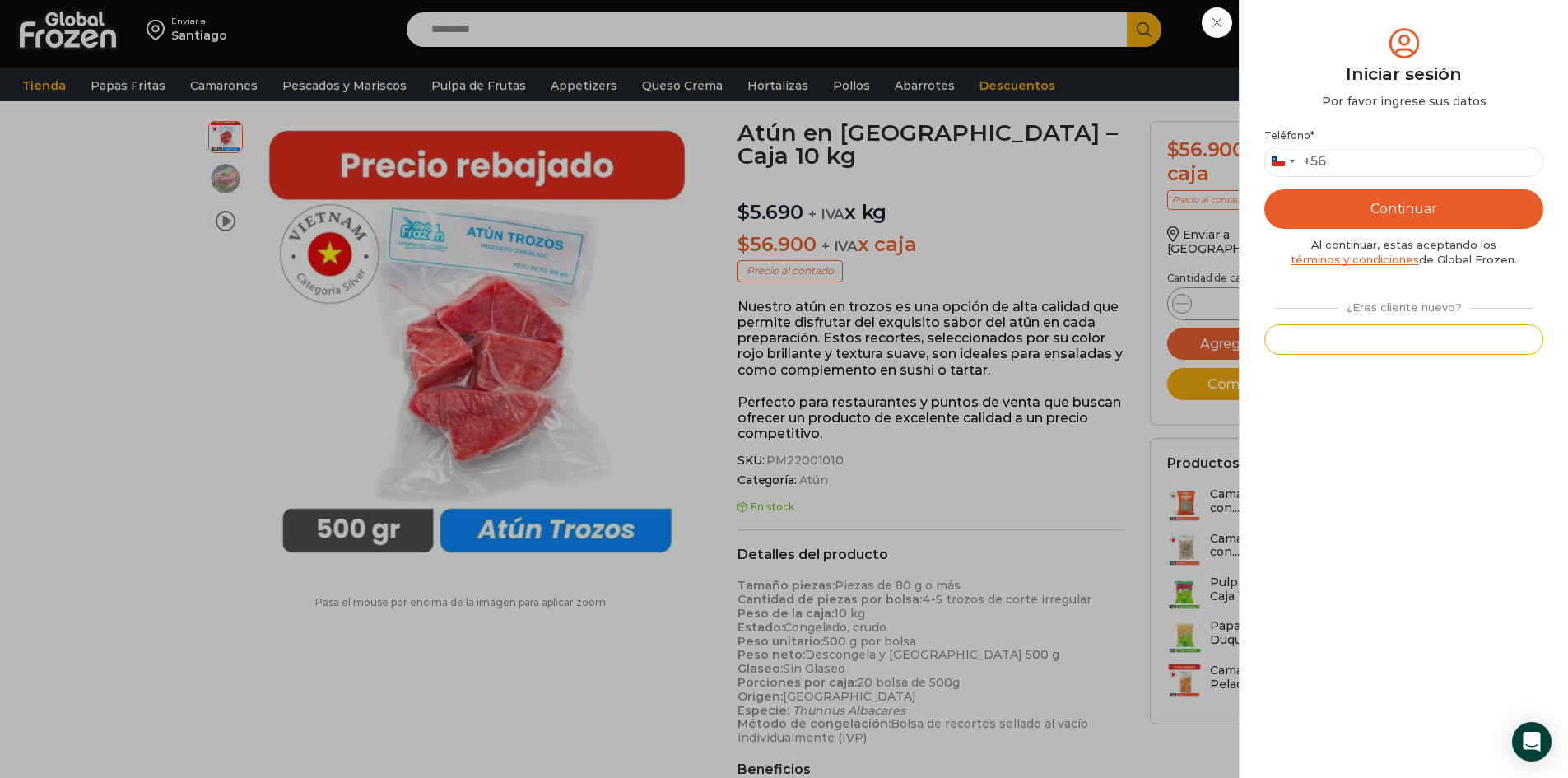
click at [1427, 339] on button "Registrarse" at bounding box center [1403, 339] width 279 height 31
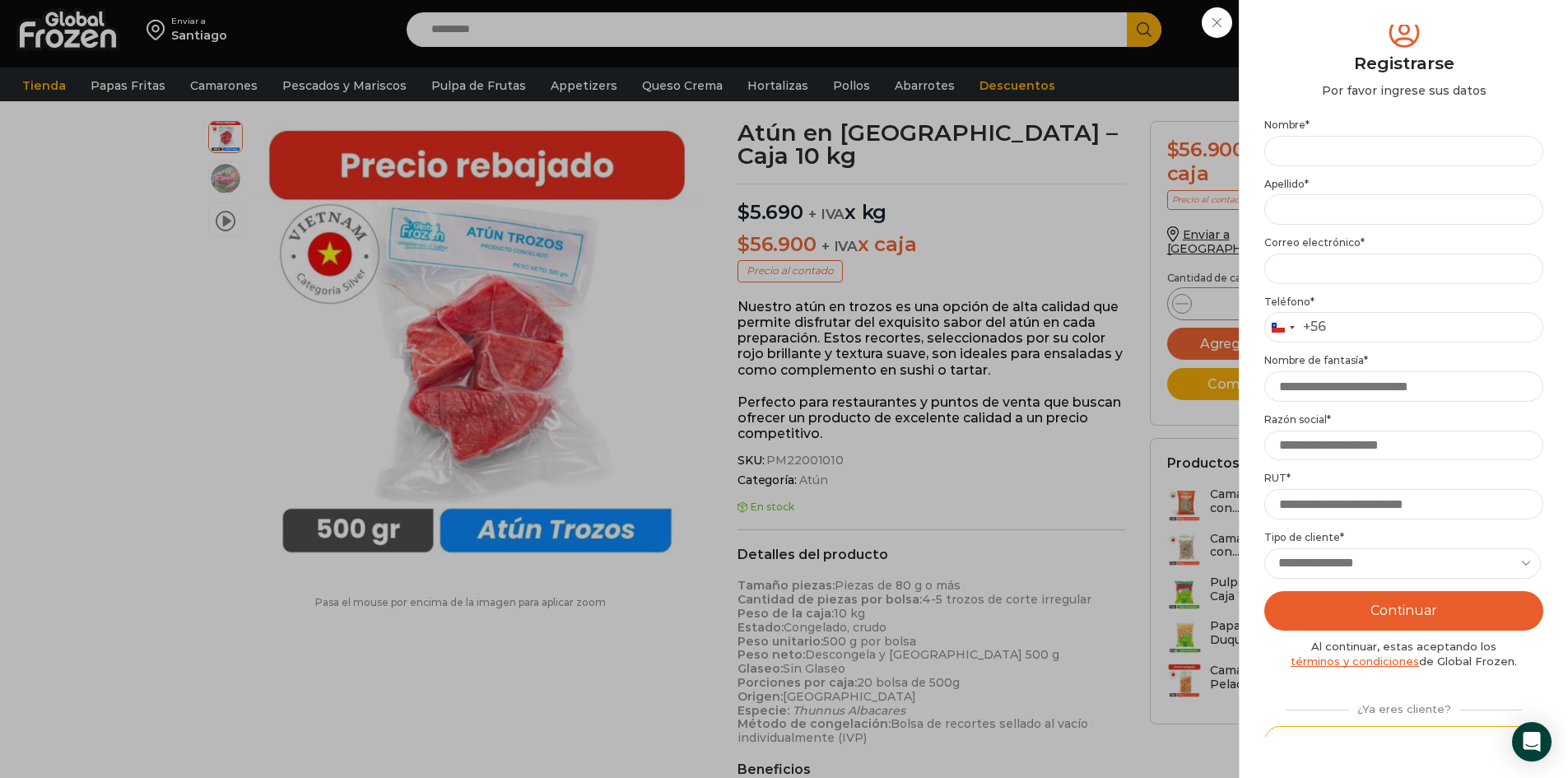
scroll to position [0, 0]
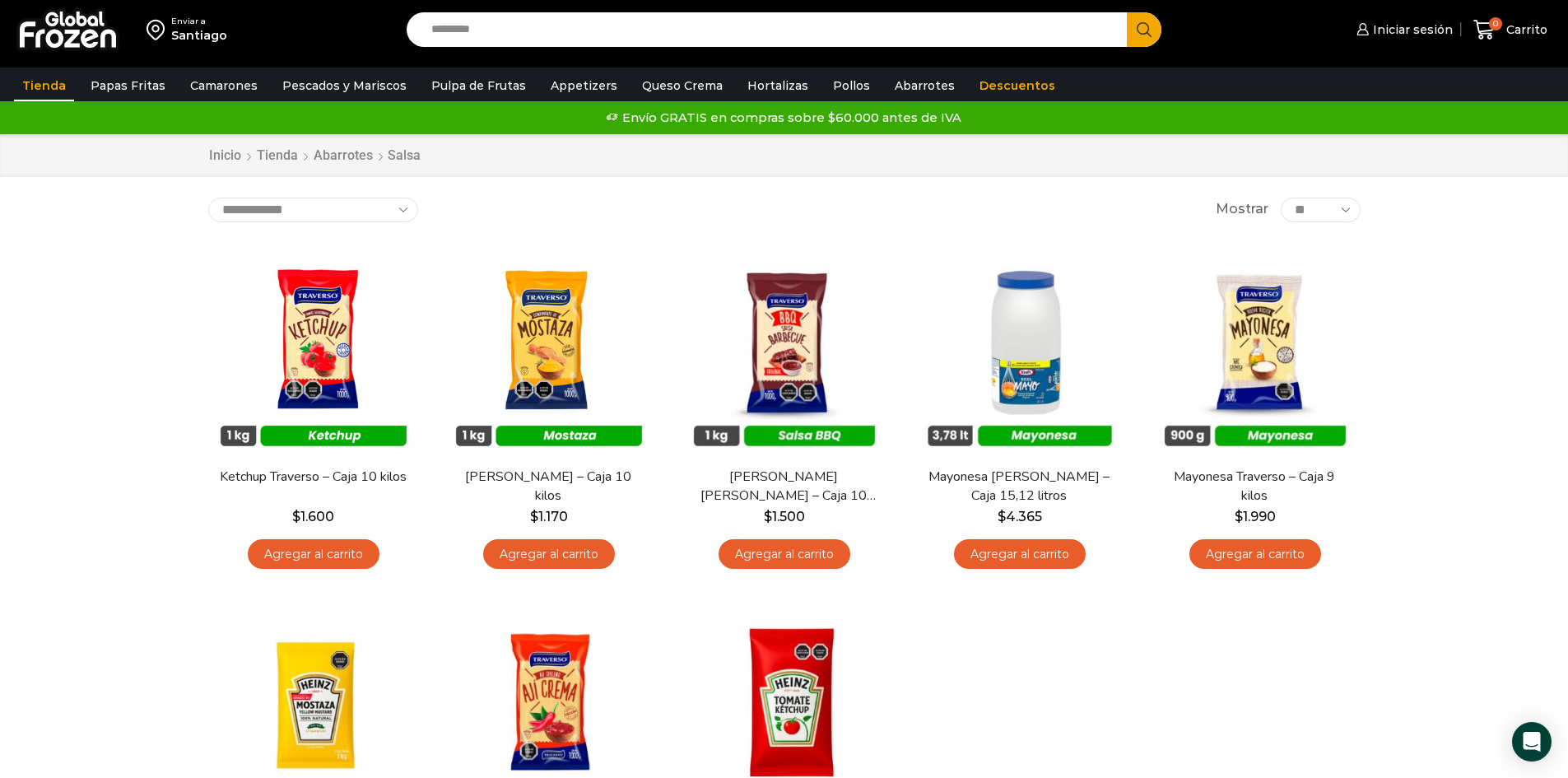
click at [49, 84] on link "Tienda" at bounding box center [44, 85] width 60 height 31
